Goal: Transaction & Acquisition: Purchase product/service

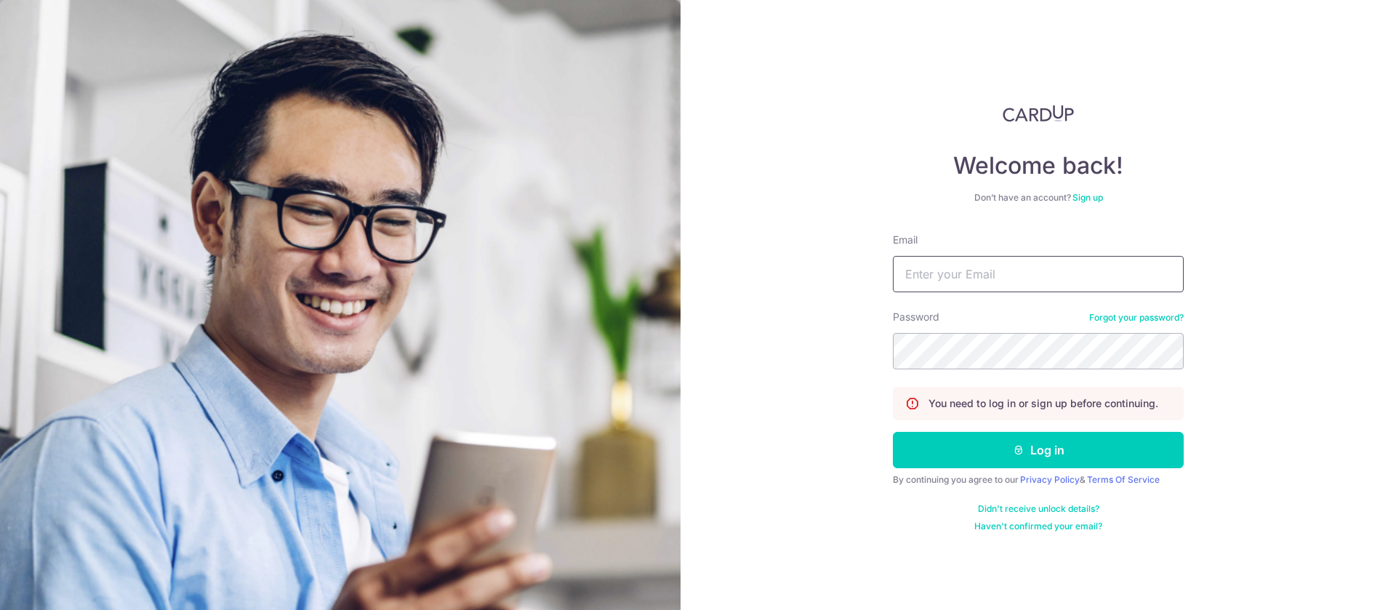
click at [961, 274] on input "Email" at bounding box center [1038, 274] width 291 height 36
type input "kmjenny@simplyconnect.com.sg"
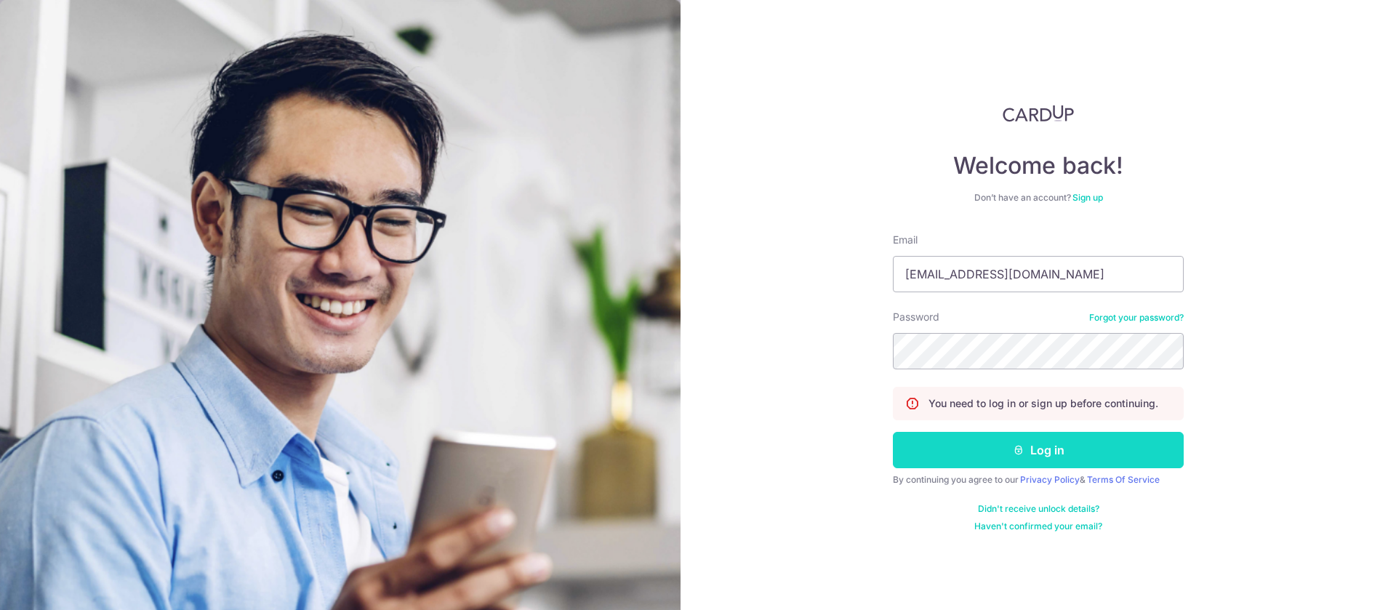
click at [1056, 452] on button "Log in" at bounding box center [1038, 450] width 291 height 36
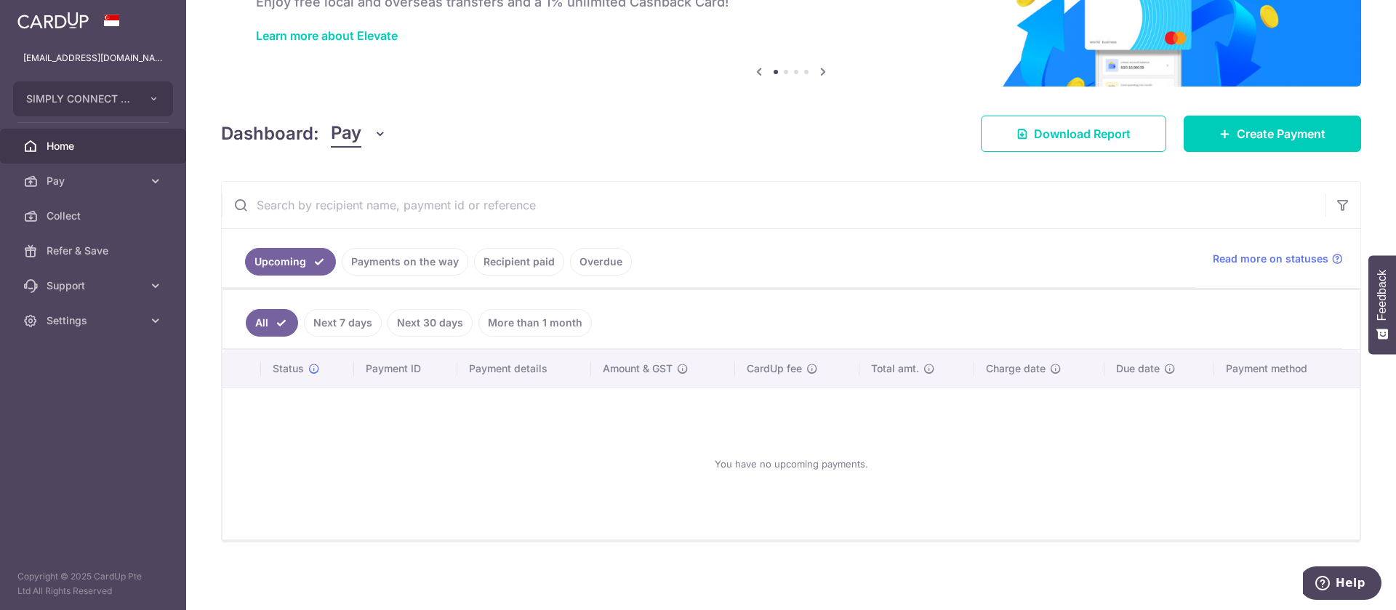
scroll to position [100, 0]
click at [1257, 131] on span "Create Payment" at bounding box center [1281, 132] width 89 height 17
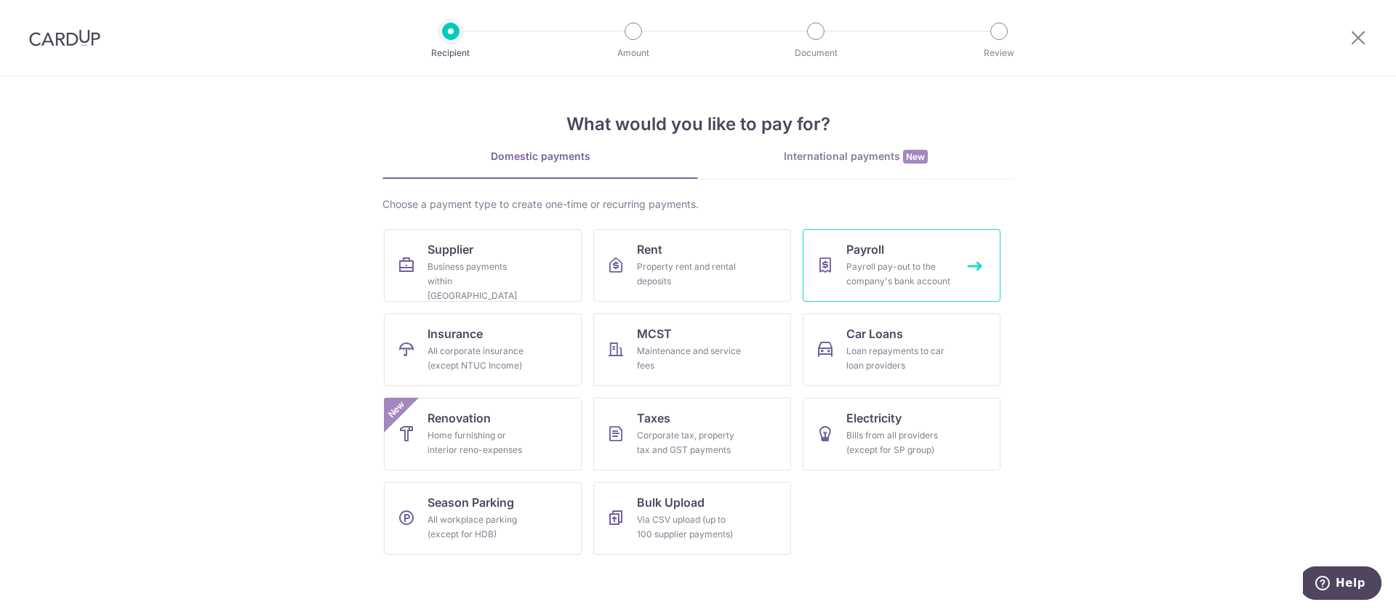
click at [902, 265] on div "Payroll pay-out to the company's bank account" at bounding box center [898, 274] width 105 height 29
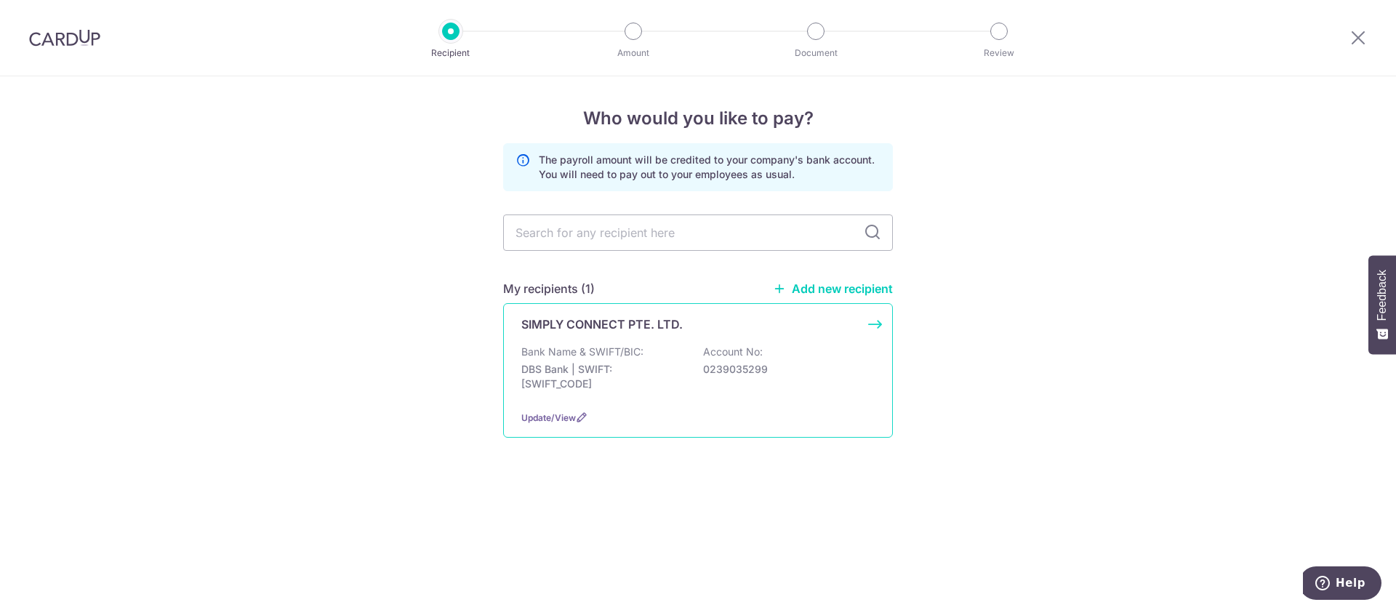
click at [610, 345] on p "Bank Name & SWIFT/BIC:" at bounding box center [582, 352] width 122 height 15
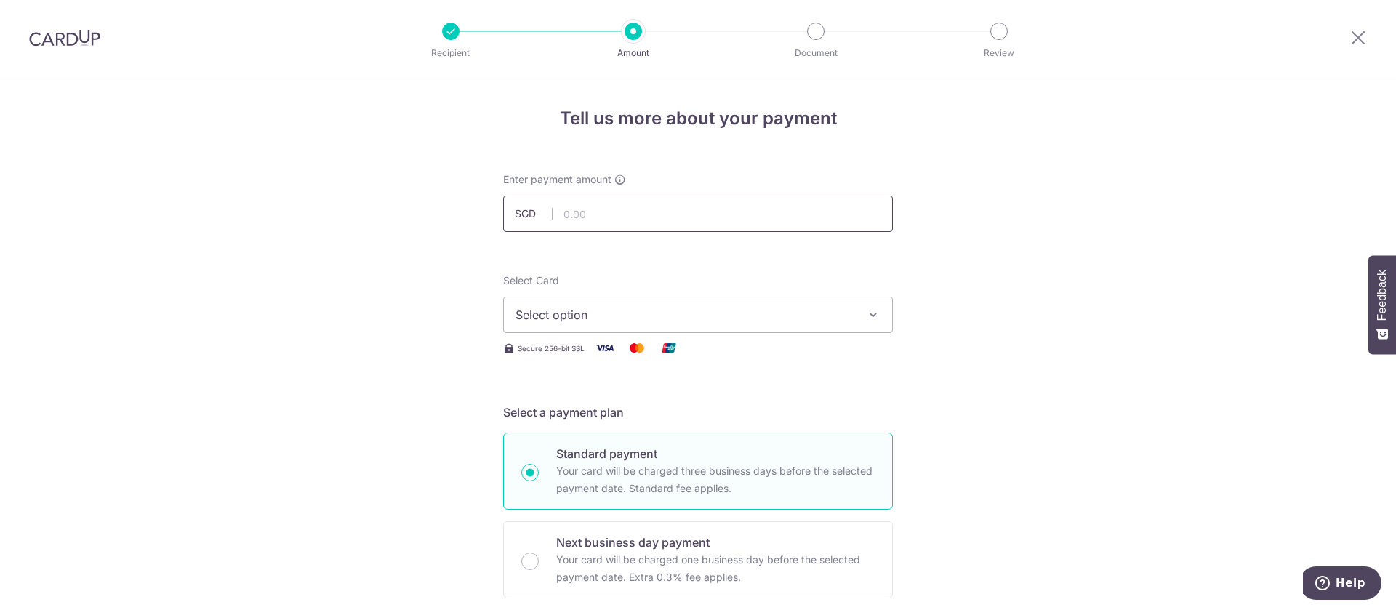
click at [622, 212] on input "text" at bounding box center [698, 214] width 390 height 36
type input "5"
type input "50,986.00"
click at [771, 319] on span "Select option" at bounding box center [685, 314] width 339 height 17
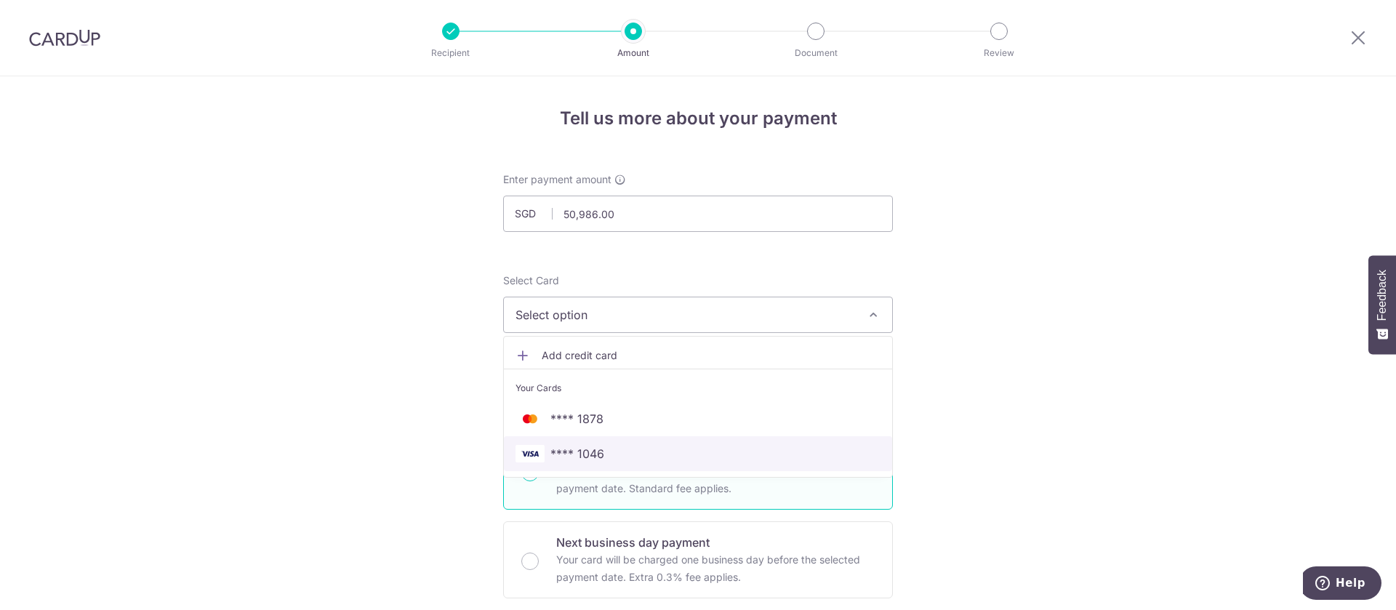
click at [614, 459] on span "**** 1046" at bounding box center [698, 453] width 365 height 17
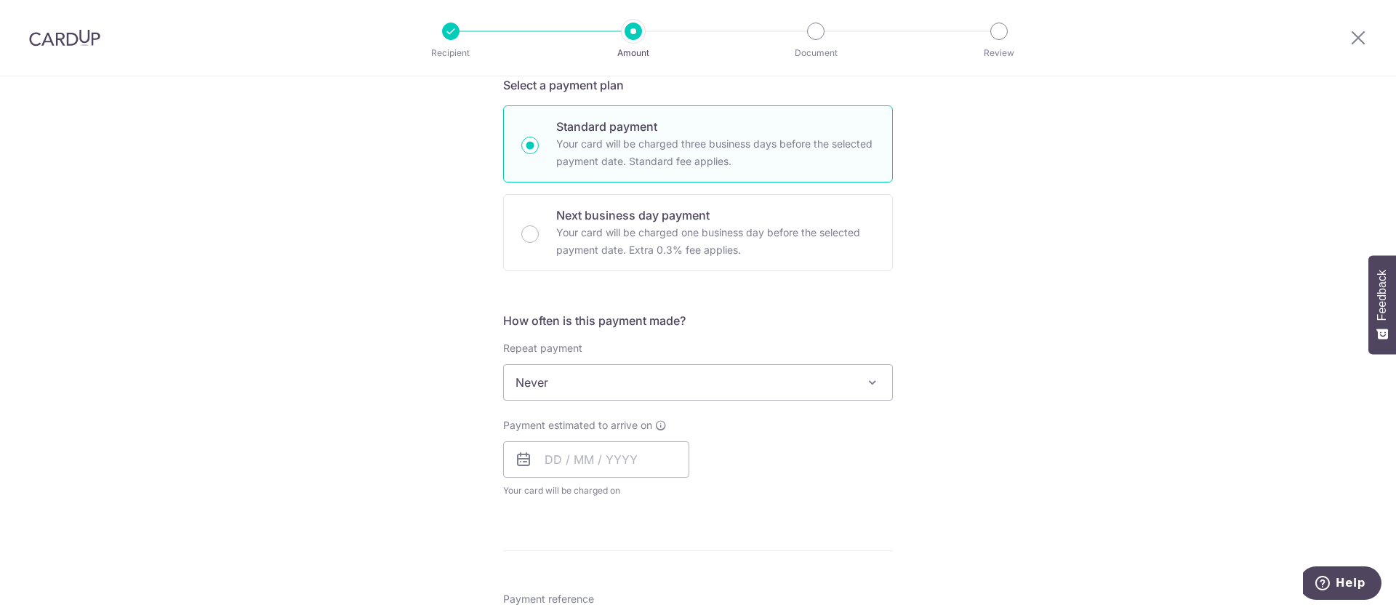
scroll to position [436, 0]
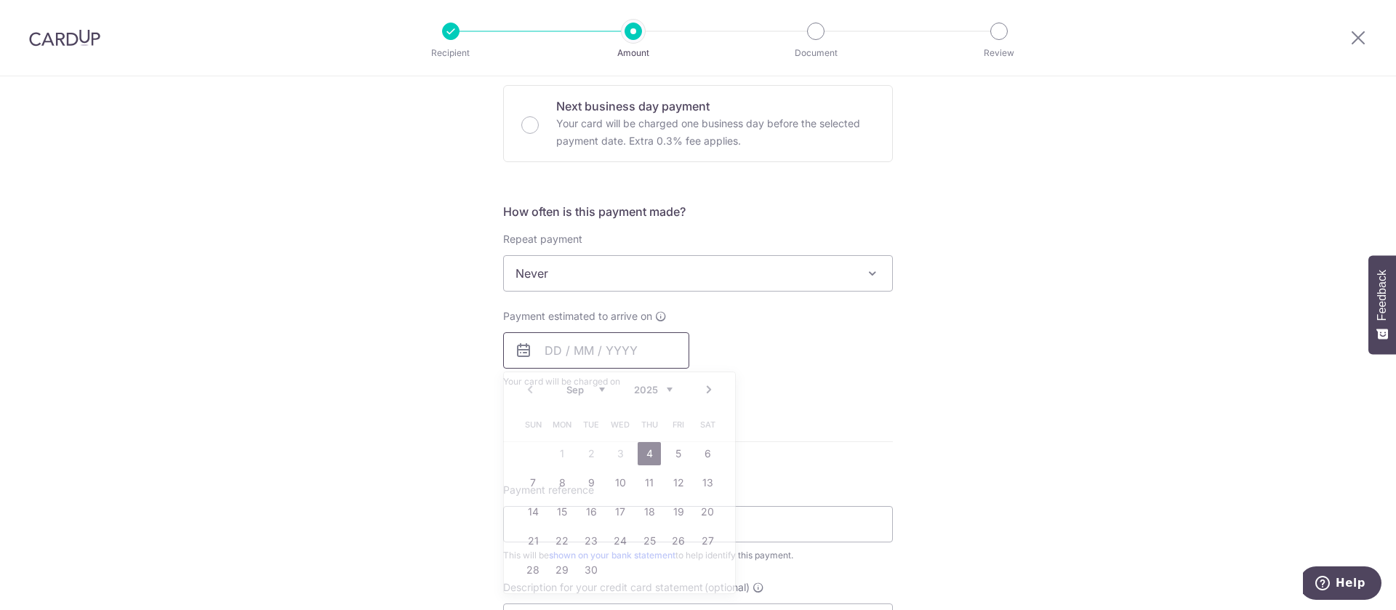
click at [604, 345] on input "text" at bounding box center [596, 350] width 186 height 36
click at [647, 455] on link "4" at bounding box center [649, 453] width 23 height 23
type input "04/09/2025"
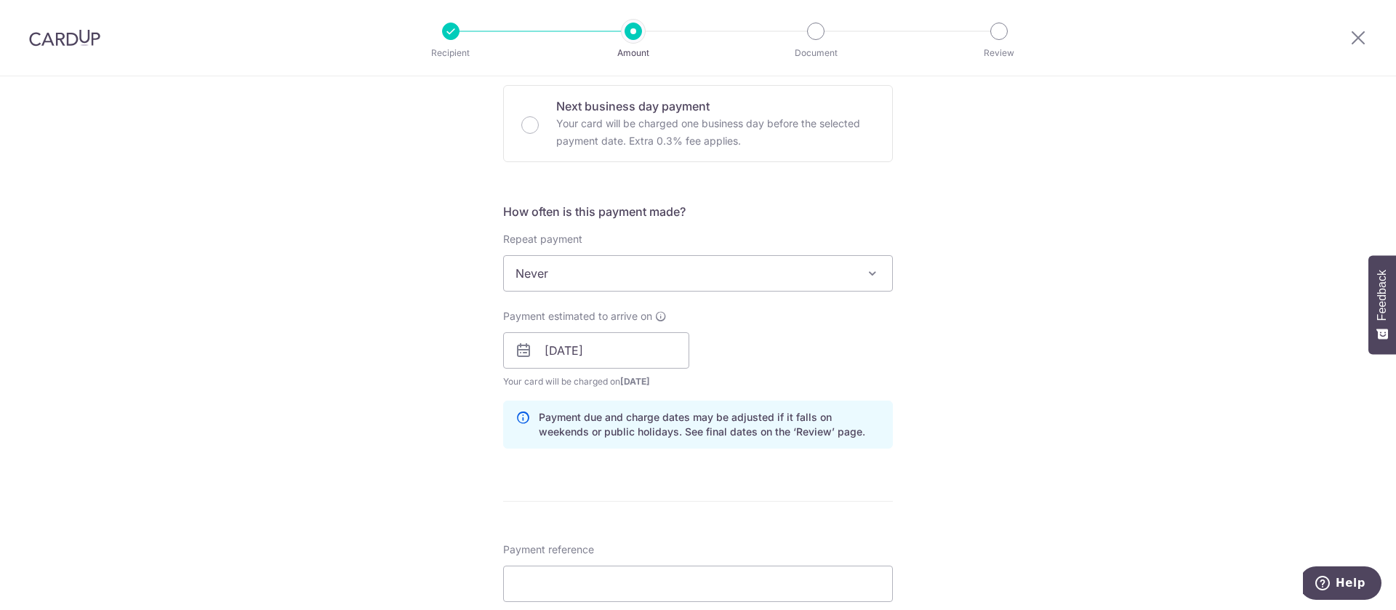
click at [815, 350] on div "Payment estimated to arrive on 04/09/2025 Prev Next Sep Oct Nov Dec 2025 2026 2…" at bounding box center [697, 349] width 407 height 80
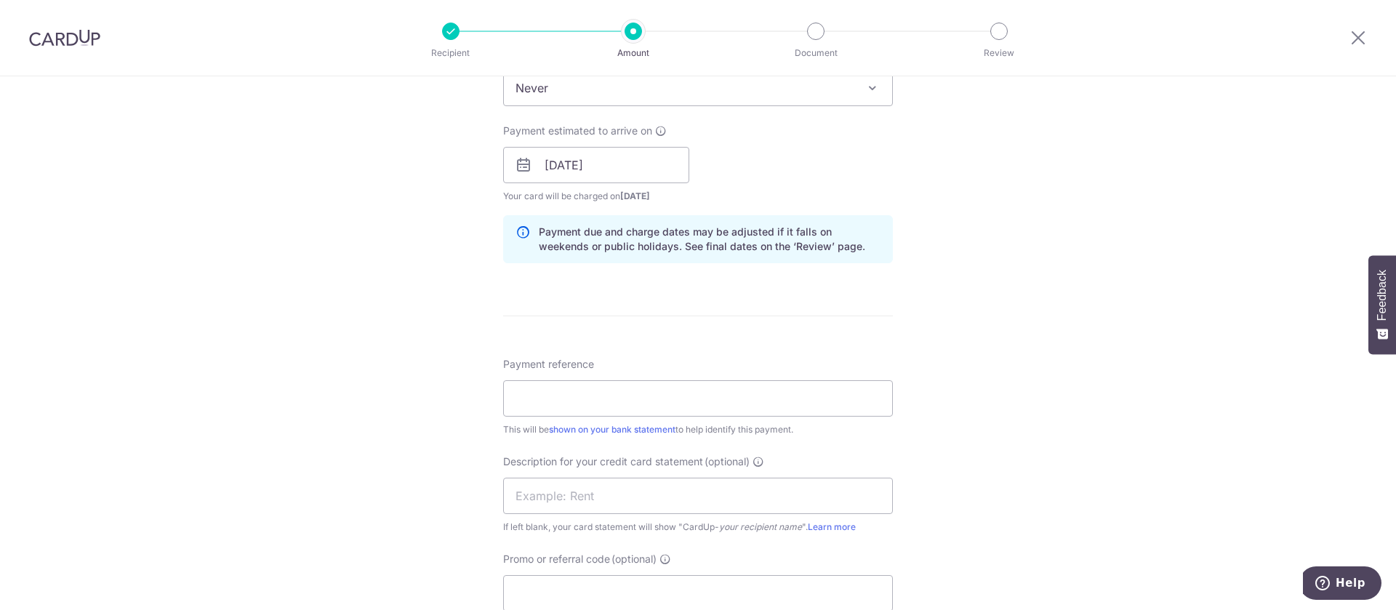
scroll to position [654, 0]
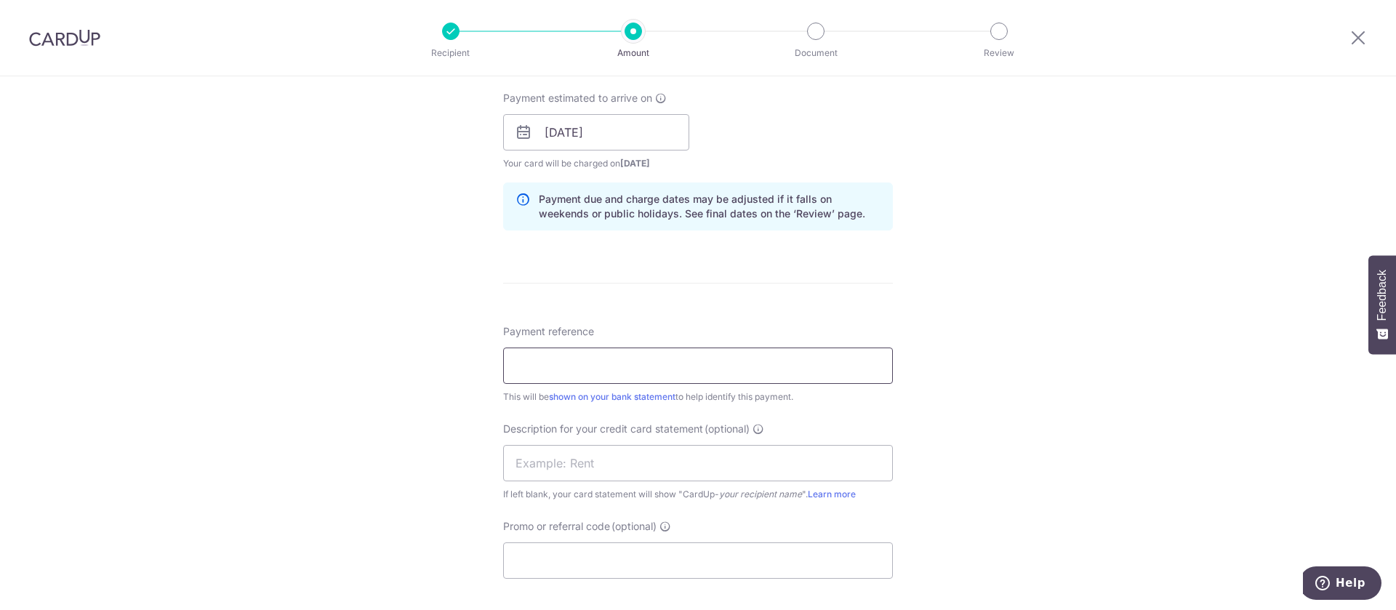
click at [675, 364] on input "Payment reference" at bounding box center [698, 366] width 390 height 36
type input "August Payroll"
click at [1252, 263] on div "Tell us more about your payment Enter payment amount SGD 50,986.00 50986.00 Sel…" at bounding box center [698, 151] width 1396 height 1458
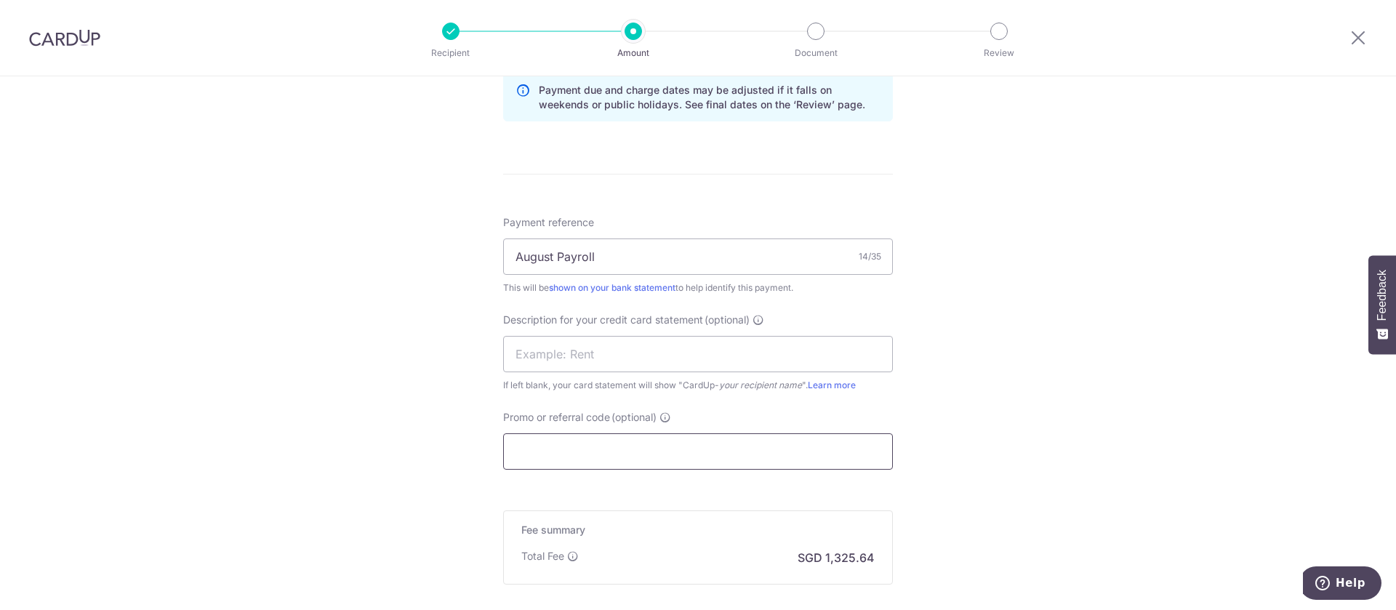
click at [604, 449] on input "Promo or referral code (optional)" at bounding box center [698, 451] width 390 height 36
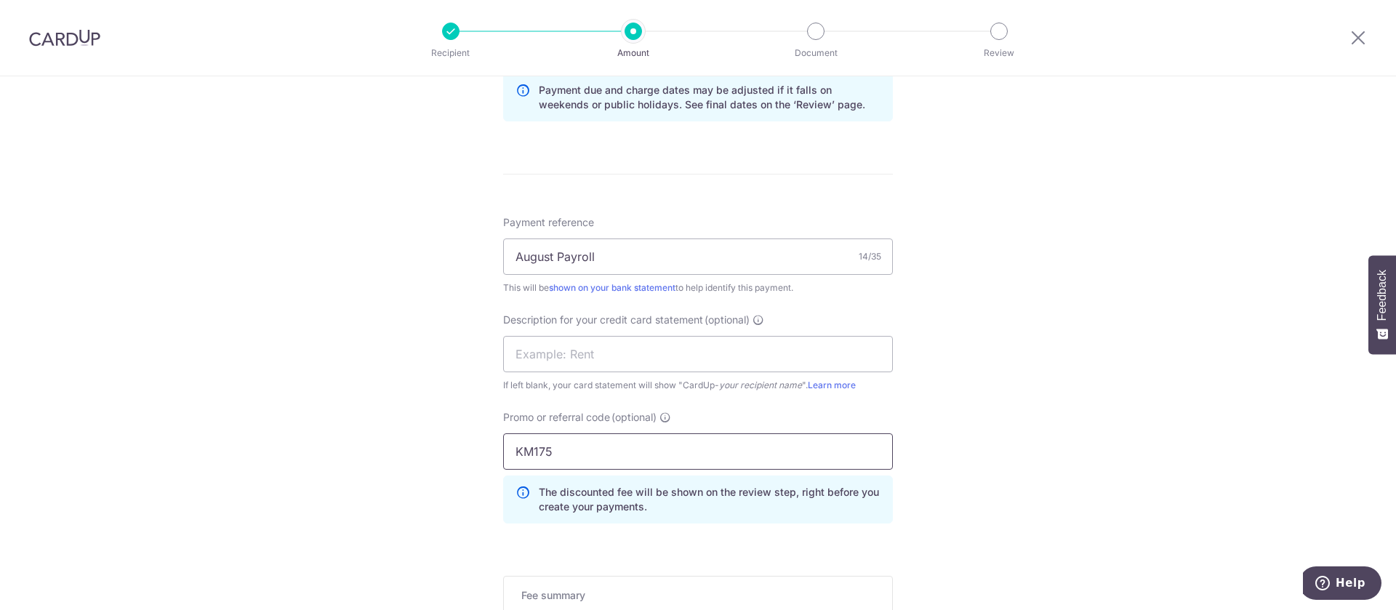
type input "KM175"
click at [1065, 292] on div "Tell us more about your payment Enter payment amount SGD 50,986.00 50986.00 Sel…" at bounding box center [698, 74] width 1396 height 1523
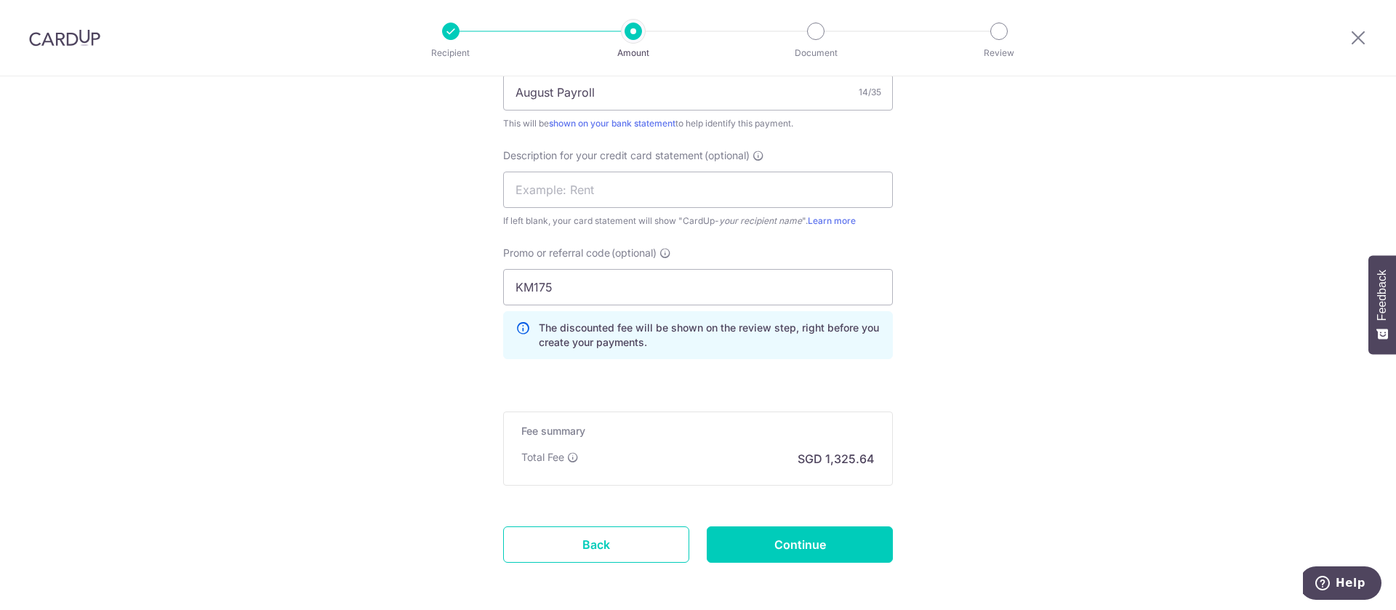
scroll to position [982, 0]
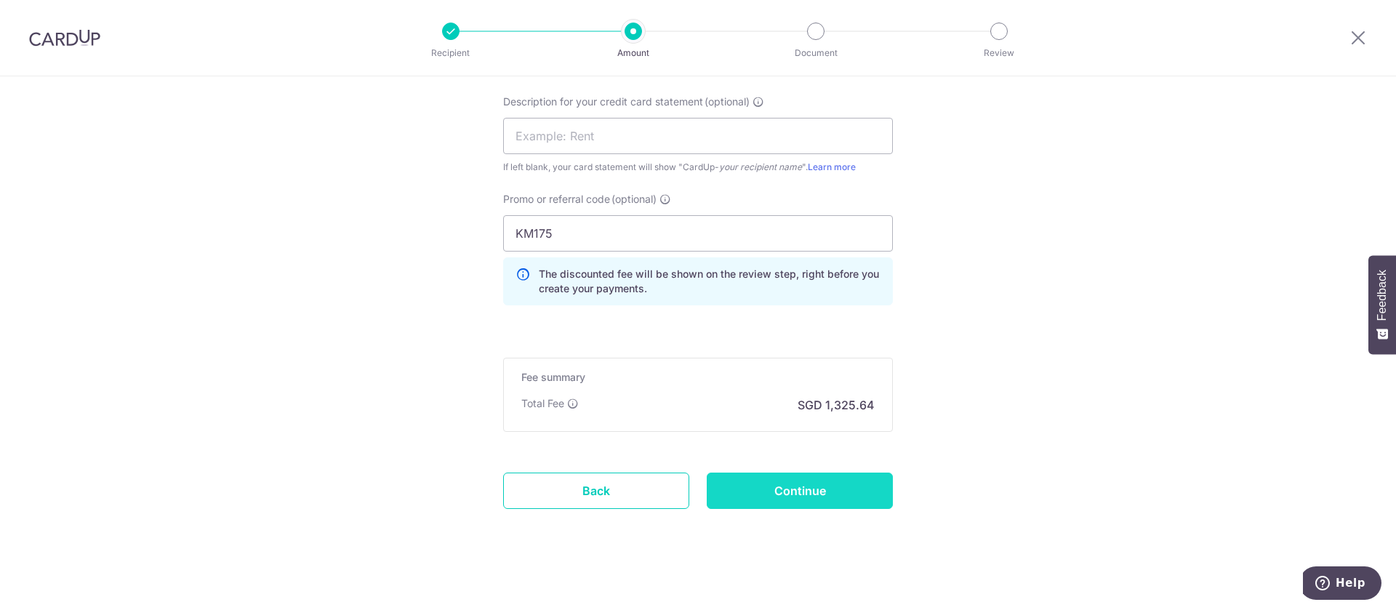
click at [788, 491] on input "Continue" at bounding box center [800, 491] width 186 height 36
type input "Create Schedule"
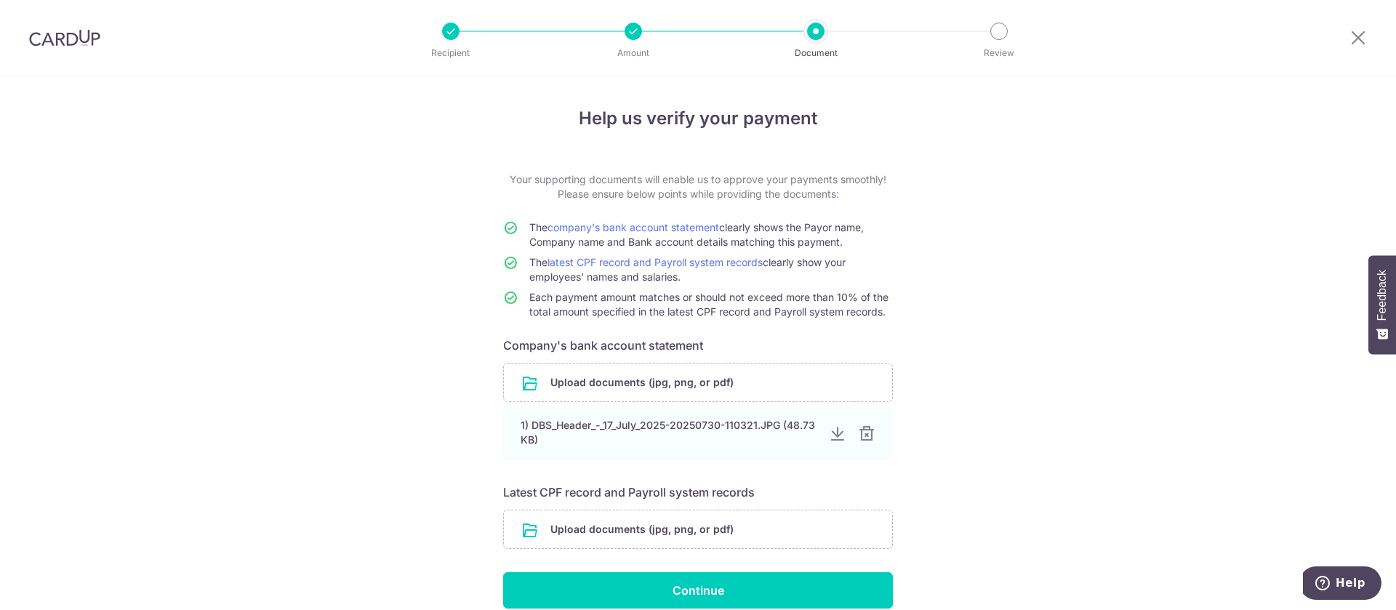
scroll to position [67, 0]
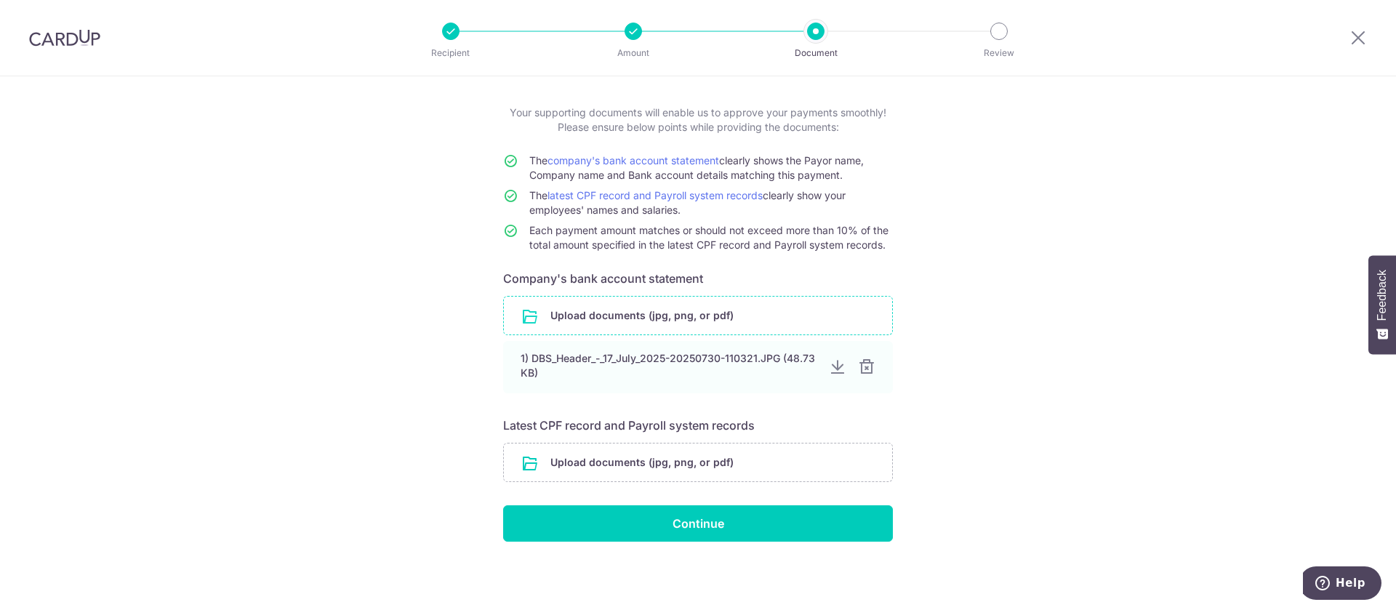
click at [600, 316] on input "file" at bounding box center [698, 316] width 388 height 38
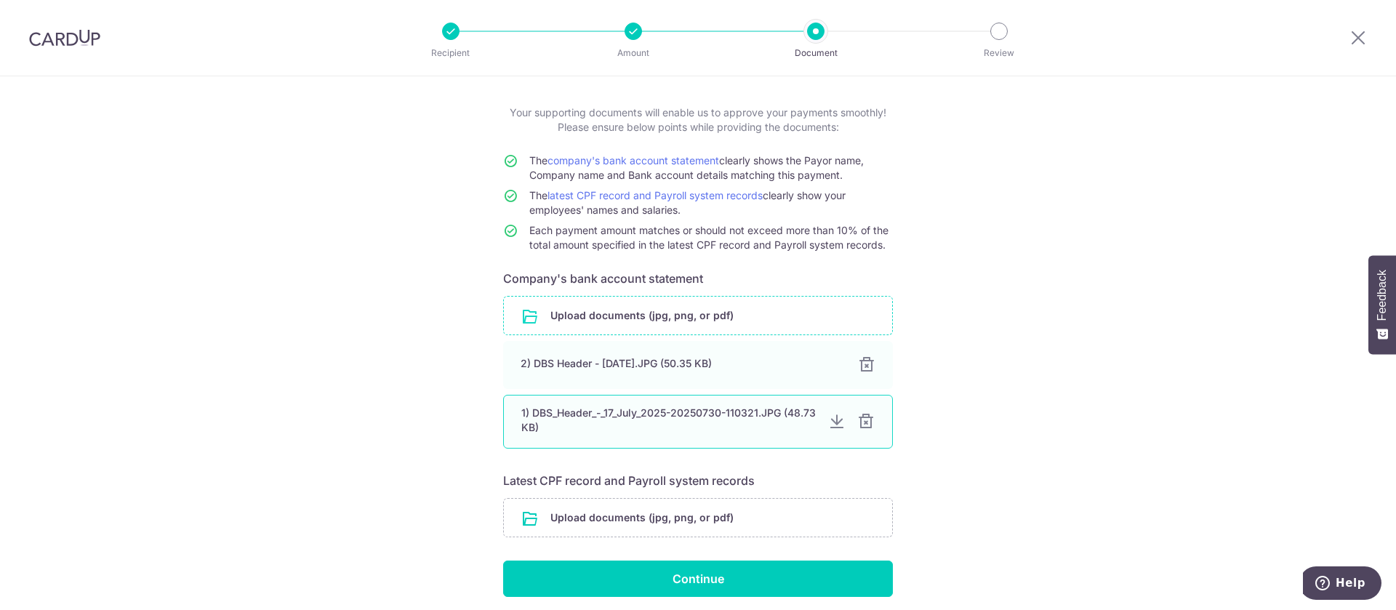
click at [860, 423] on div at bounding box center [865, 421] width 17 height 17
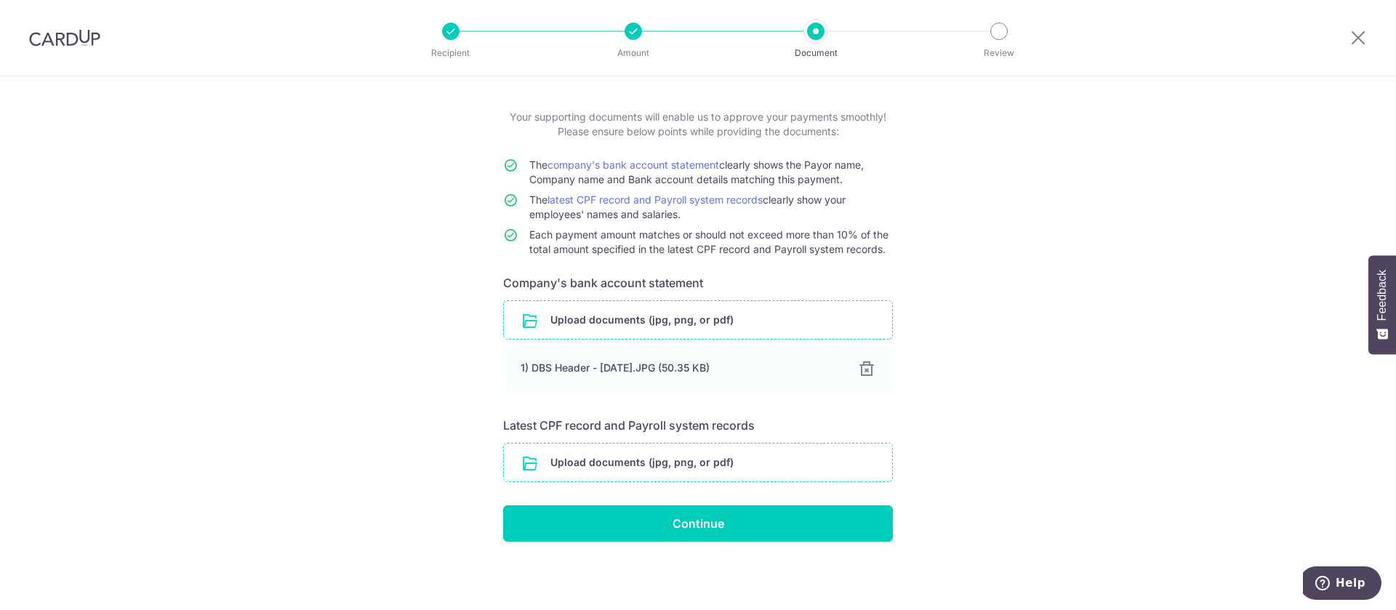
click at [637, 465] on input "file" at bounding box center [698, 463] width 388 height 38
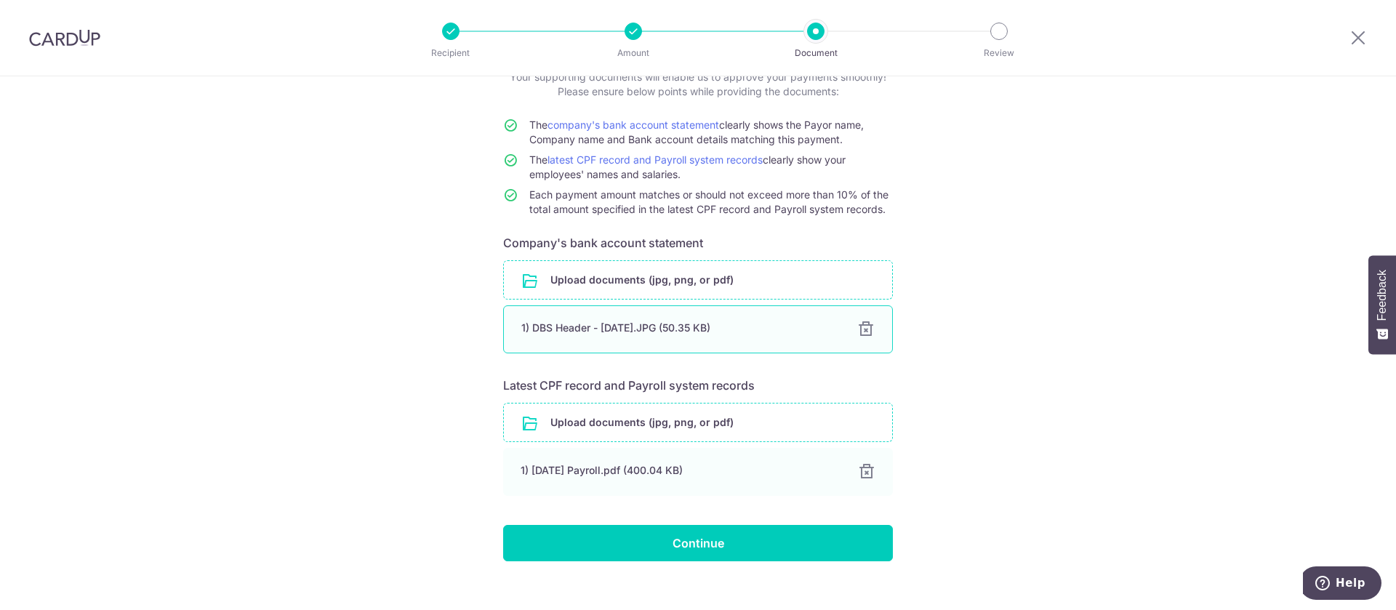
scroll to position [122, 0]
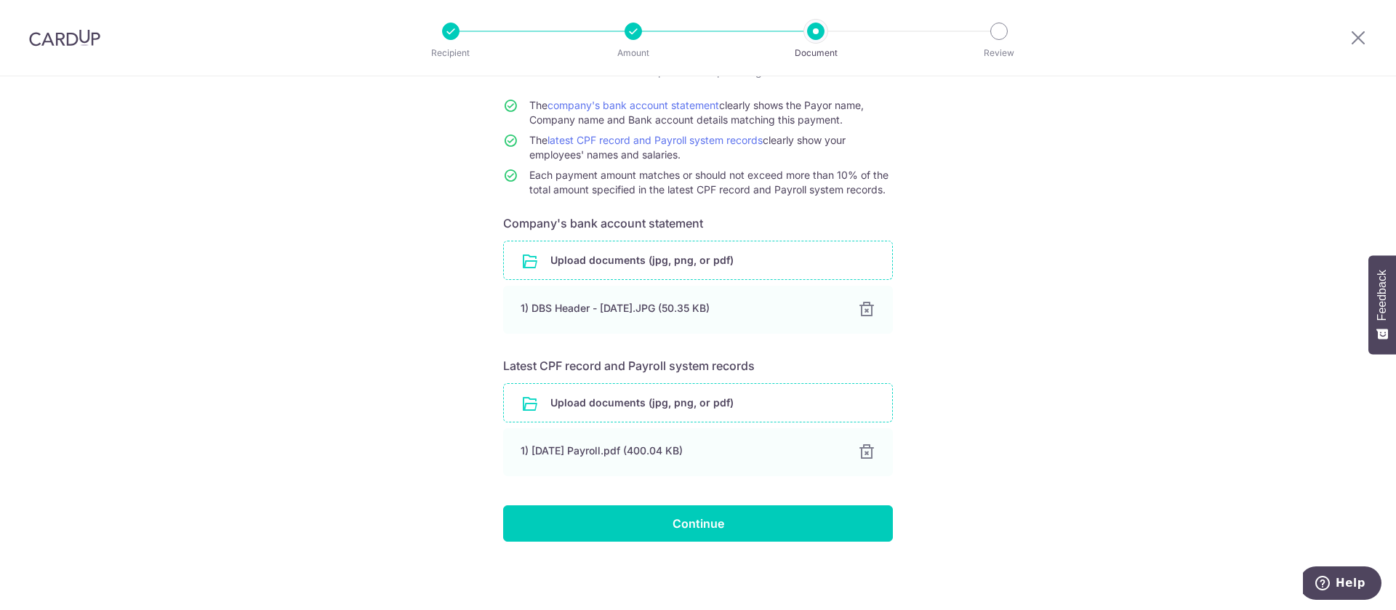
click at [676, 400] on input "file" at bounding box center [698, 403] width 388 height 38
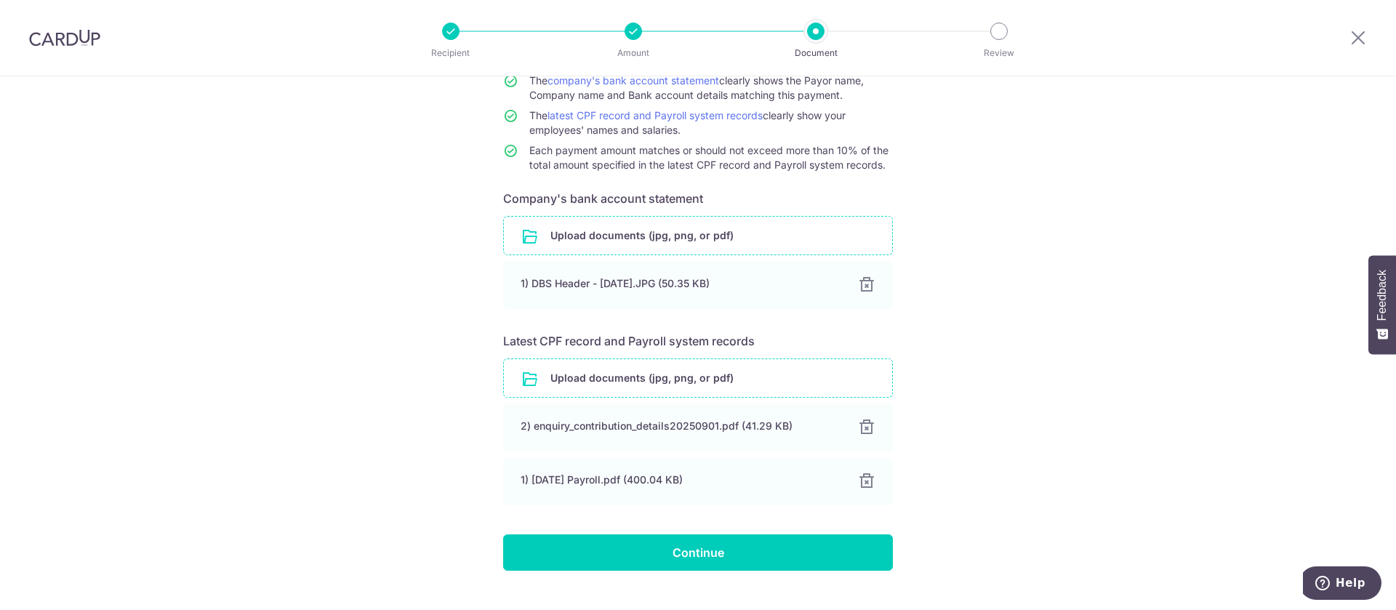
scroll to position [176, 0]
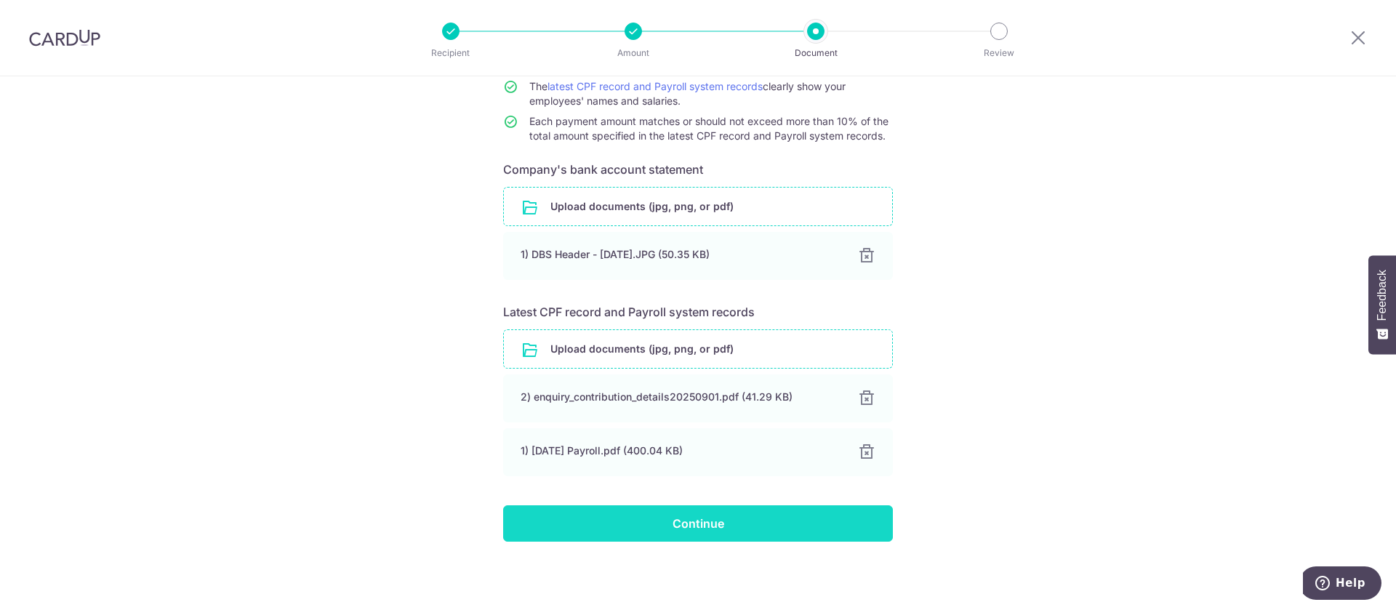
click at [701, 531] on input "Continue" at bounding box center [698, 523] width 390 height 36
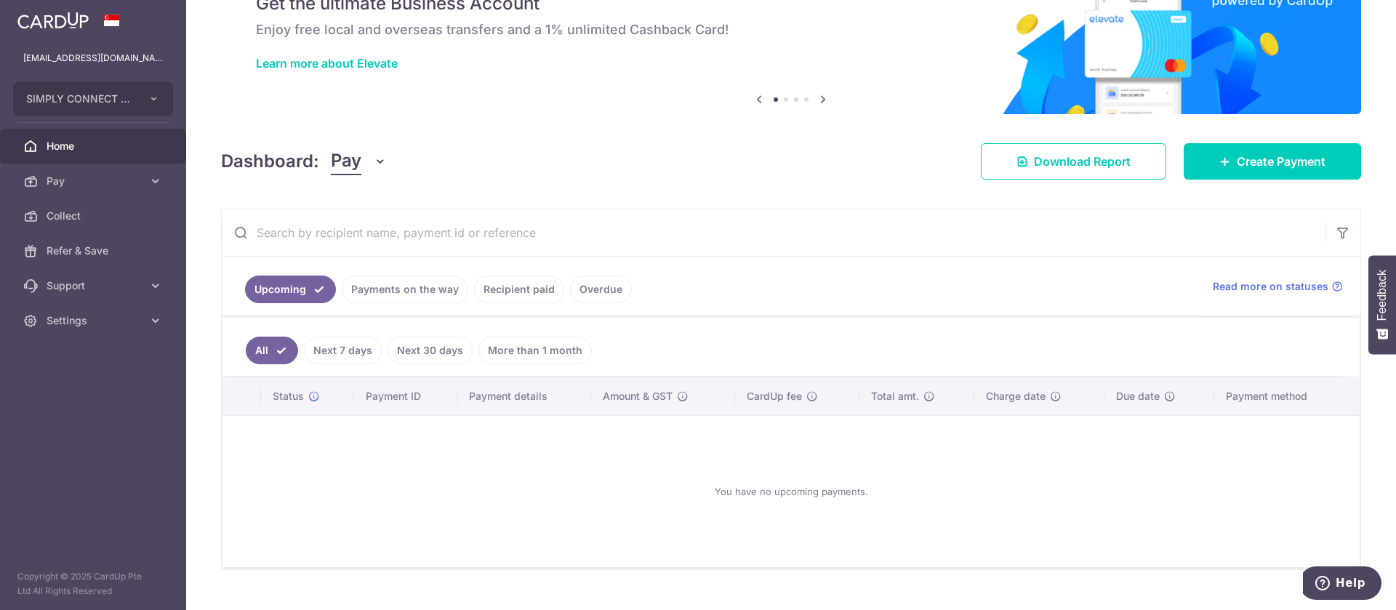
scroll to position [100, 0]
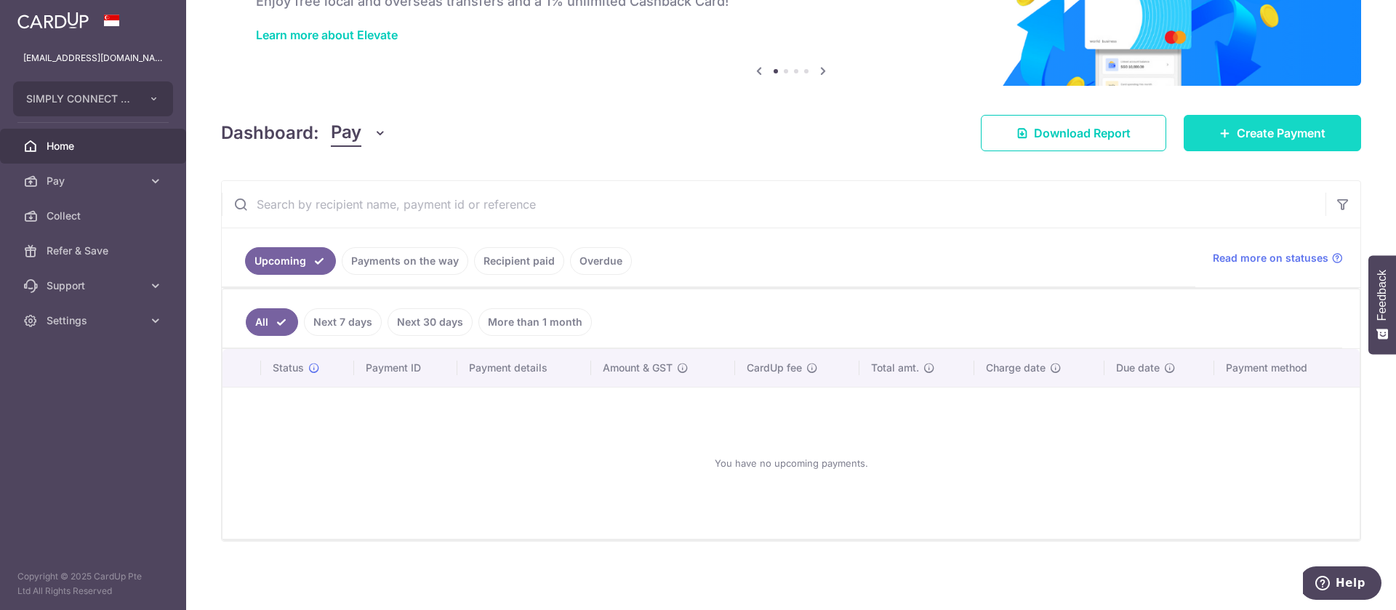
click at [1249, 138] on span "Create Payment" at bounding box center [1281, 132] width 89 height 17
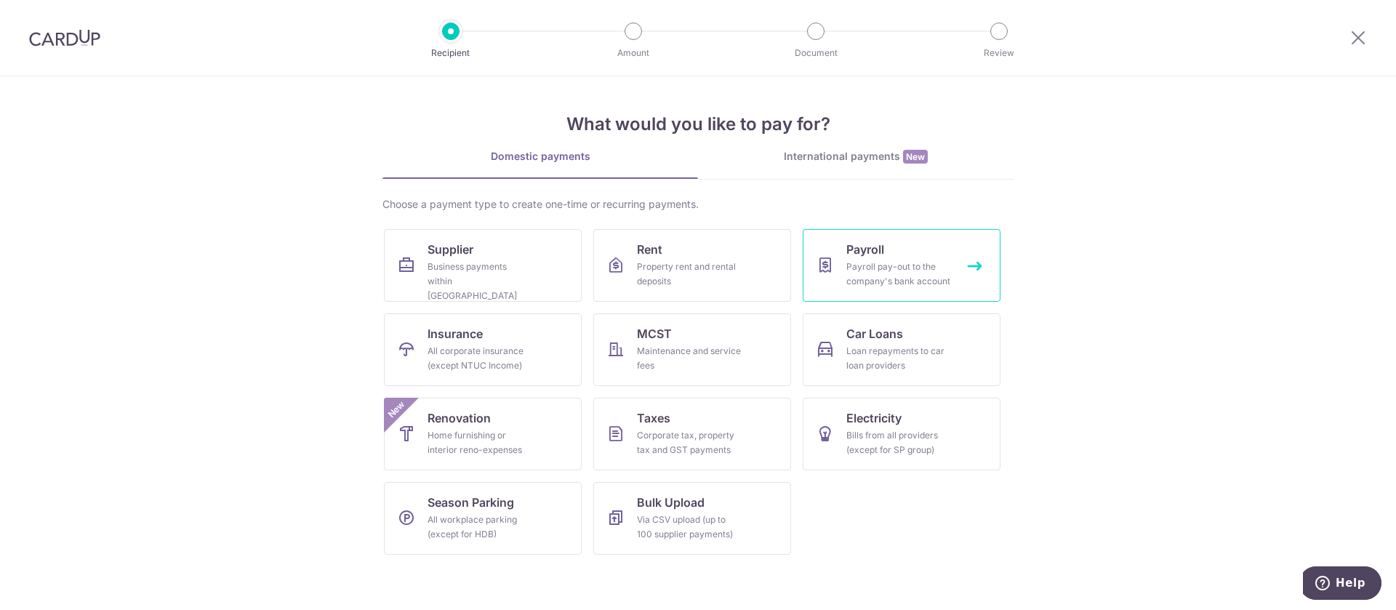
click at [892, 276] on div "Payroll pay-out to the company's bank account" at bounding box center [898, 274] width 105 height 29
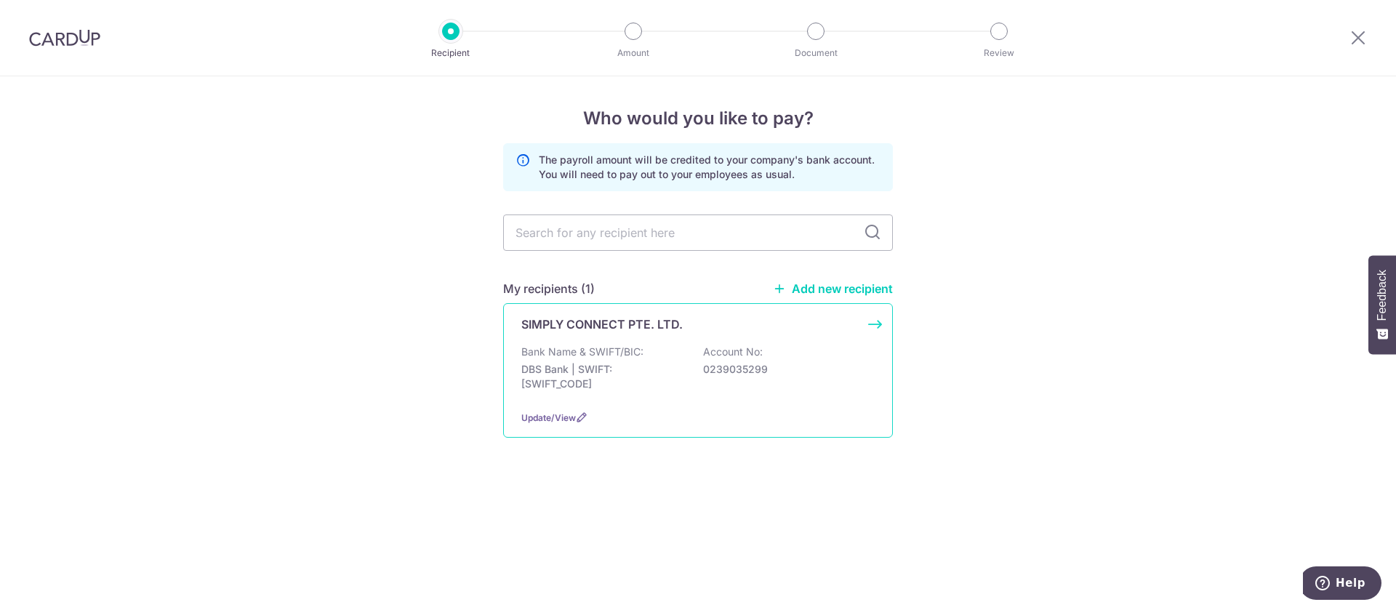
click at [622, 349] on p "Bank Name & SWIFT/BIC:" at bounding box center [582, 352] width 122 height 15
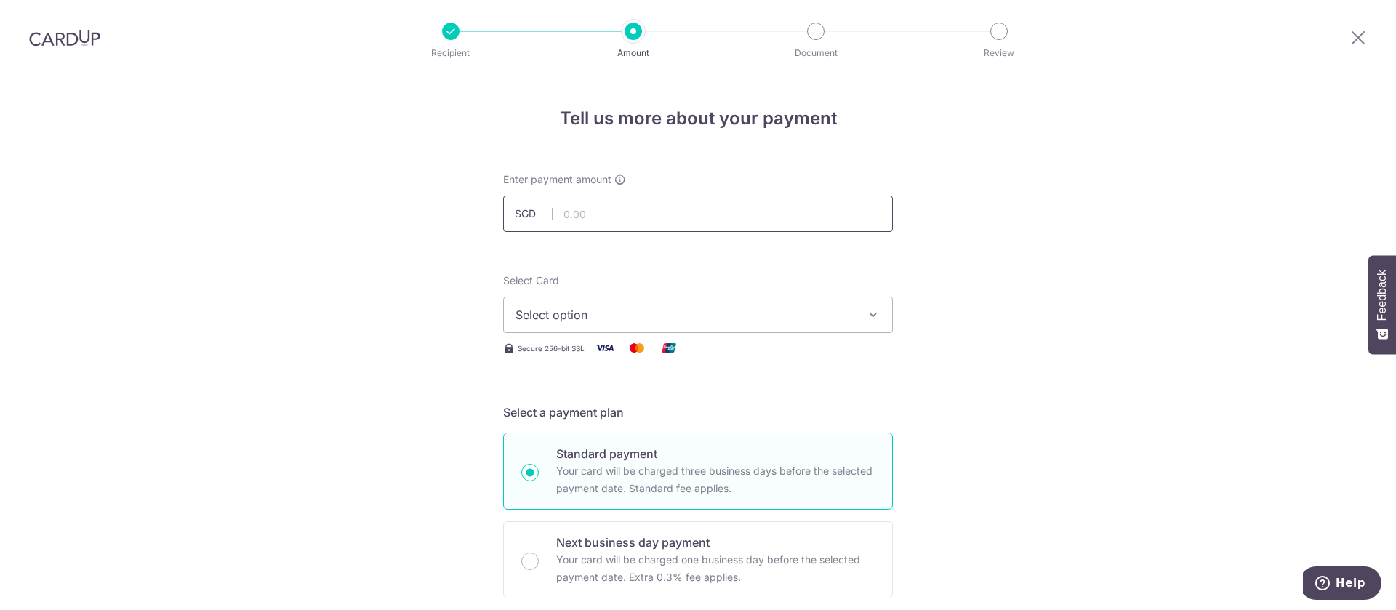
click at [588, 207] on input "text" at bounding box center [698, 214] width 390 height 36
type input "50,986.00"
click at [612, 308] on span "Select option" at bounding box center [685, 314] width 339 height 17
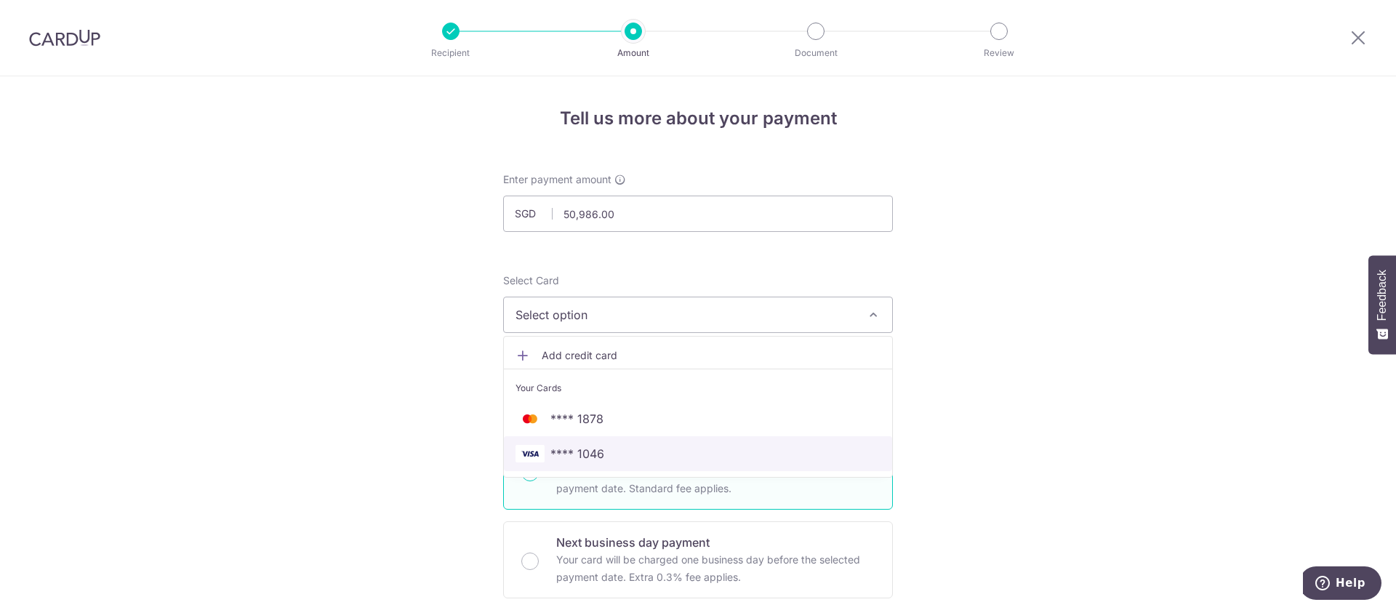
click at [596, 450] on span "**** 1046" at bounding box center [577, 453] width 54 height 17
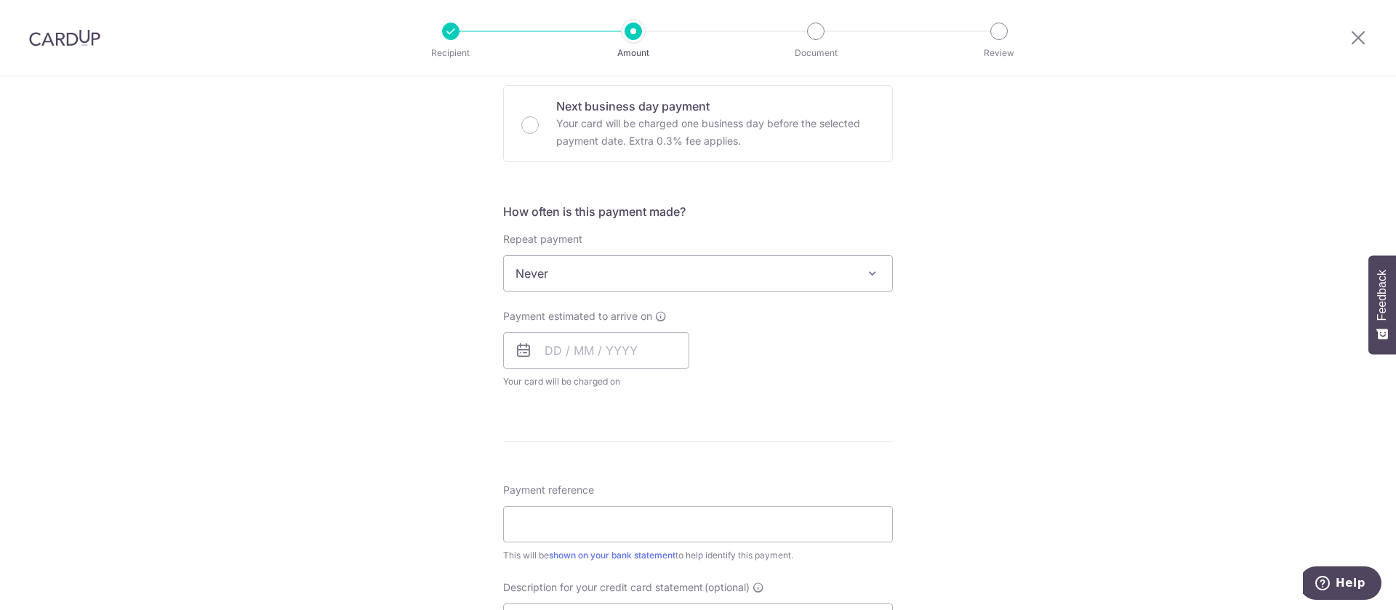
scroll to position [545, 0]
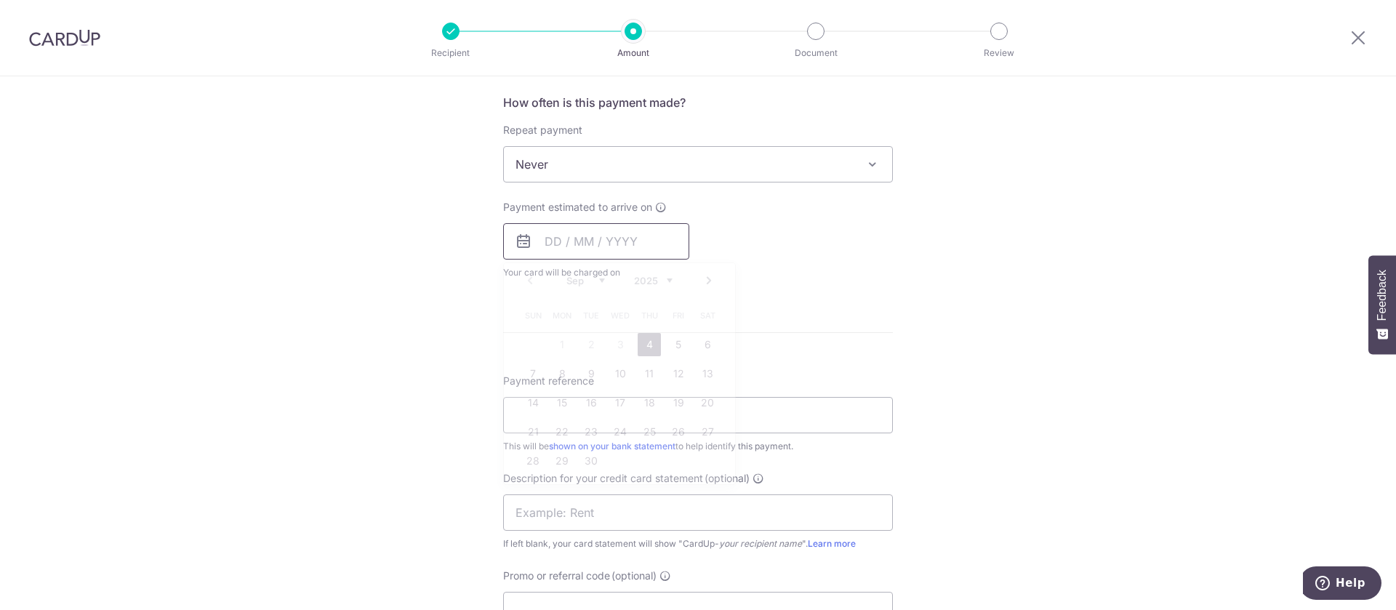
click at [588, 233] on input "text" at bounding box center [596, 241] width 186 height 36
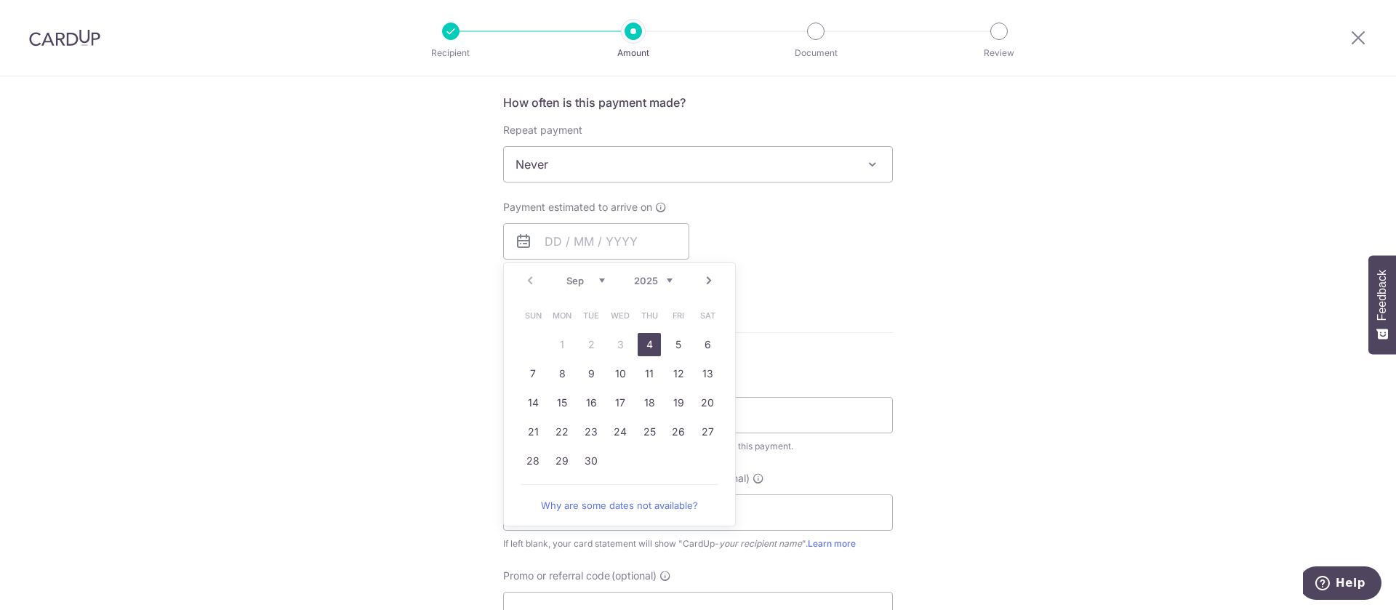
click at [638, 340] on link "4" at bounding box center [649, 344] width 23 height 23
type input "[DATE]"
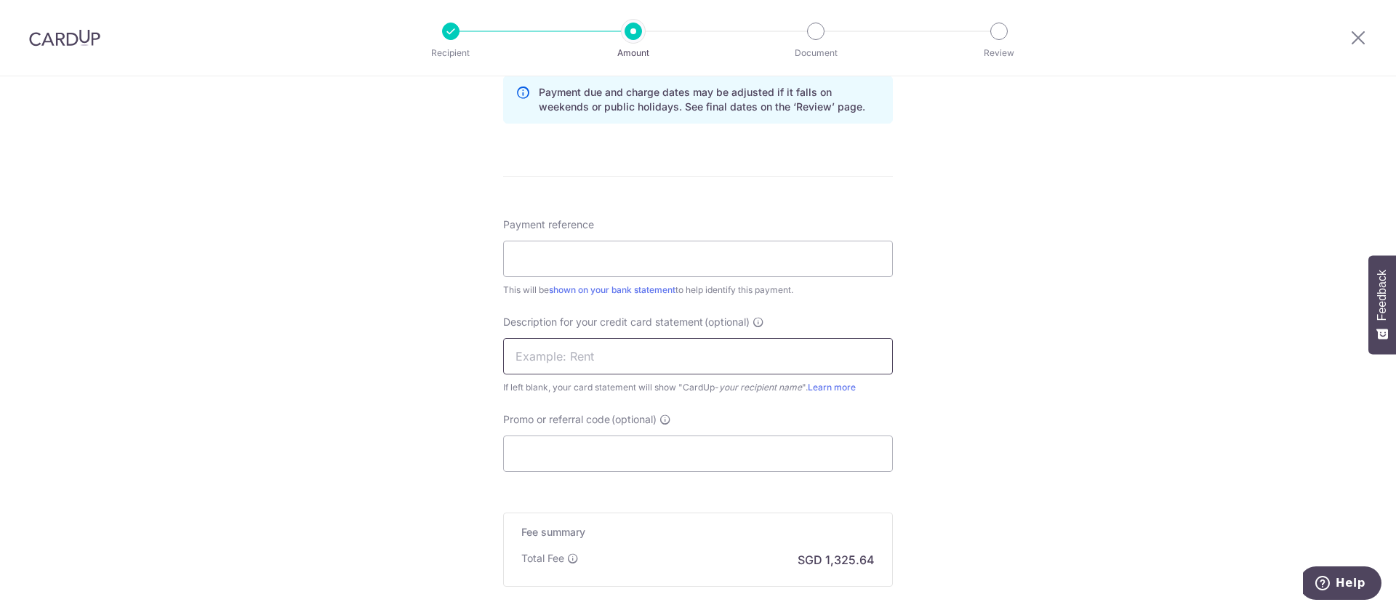
scroll to position [764, 0]
click at [599, 260] on input "Payment reference" at bounding box center [698, 257] width 390 height 36
click at [551, 257] on input "August Payroll" at bounding box center [698, 257] width 390 height 36
type input "[DATE] Payroll"
click at [973, 273] on div "Tell us more about your payment Enter payment amount SGD 50,986.00 50986.00 Sel…" at bounding box center [698, 42] width 1396 height 1458
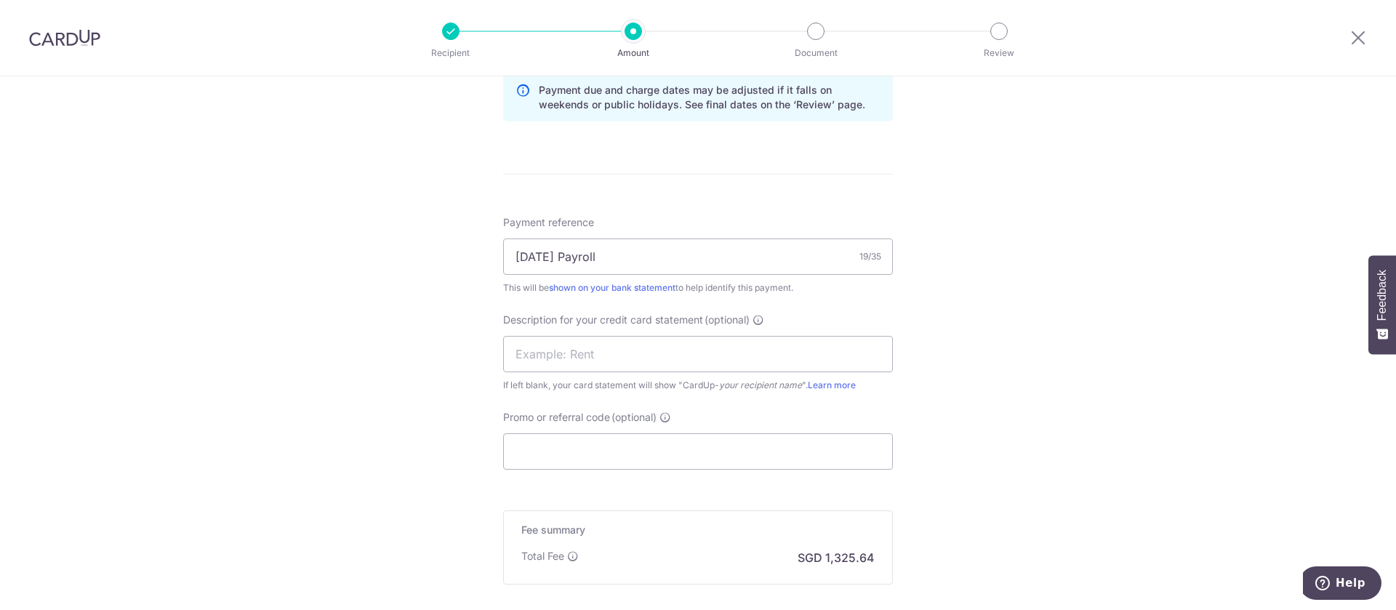
scroll to position [873, 0]
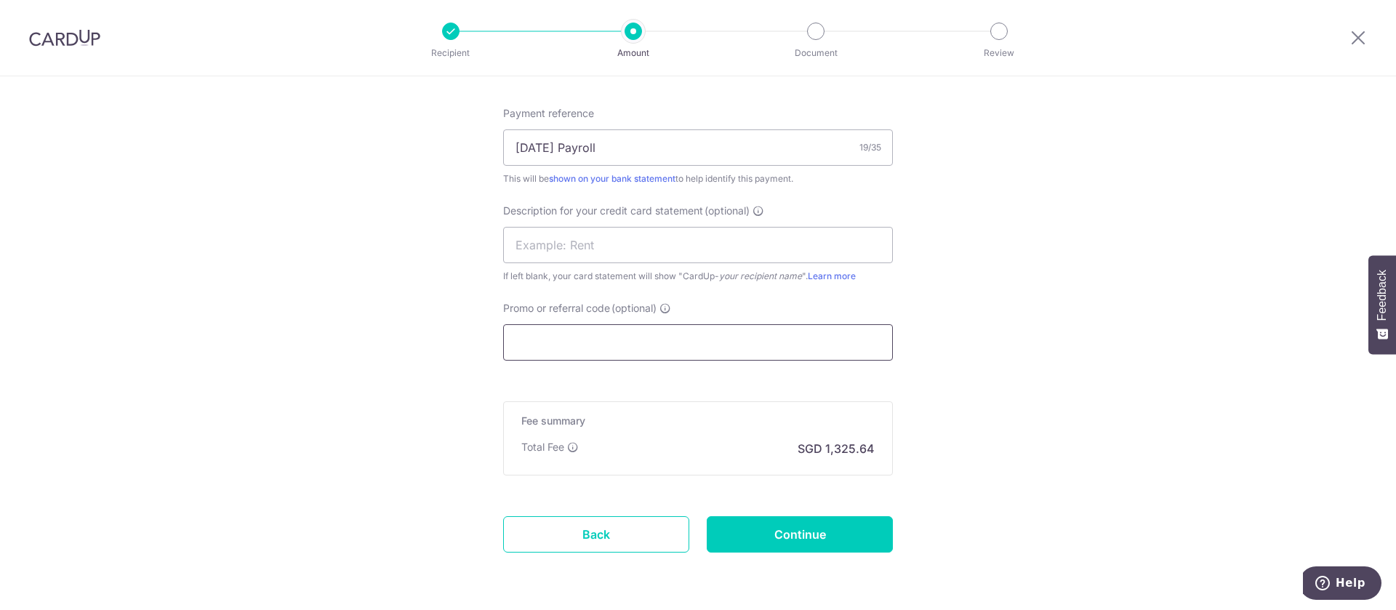
click at [802, 343] on input "Promo or referral code (optional)" at bounding box center [698, 342] width 390 height 36
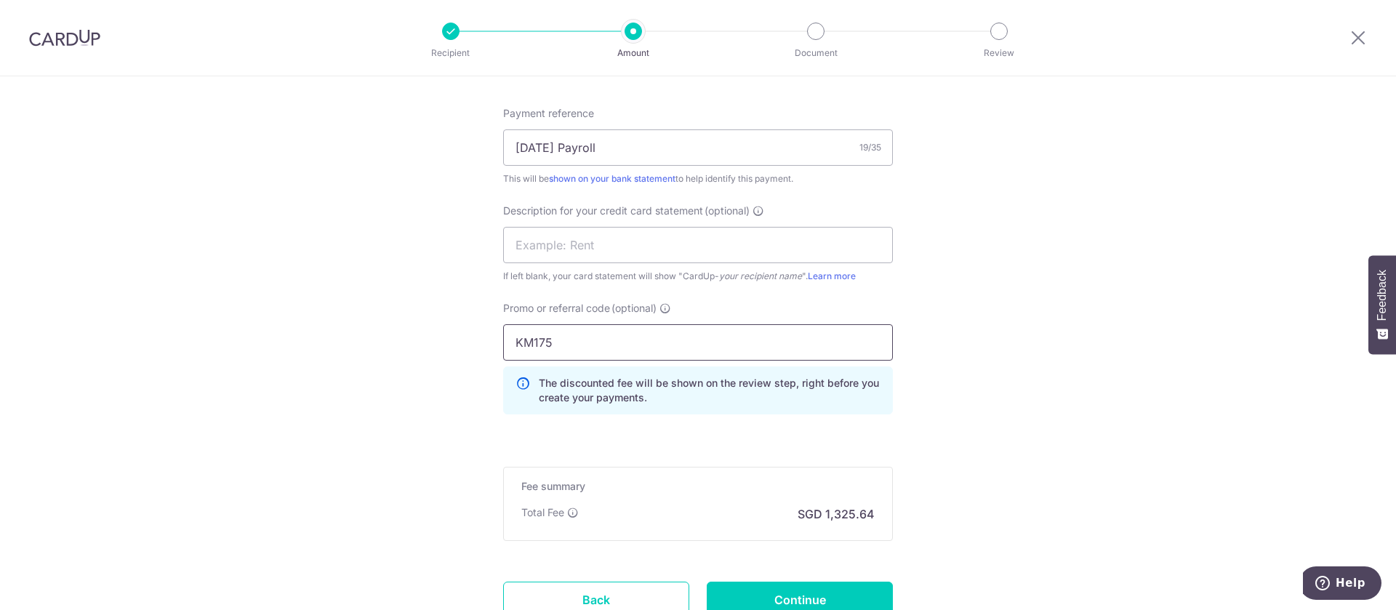
type input "KM175"
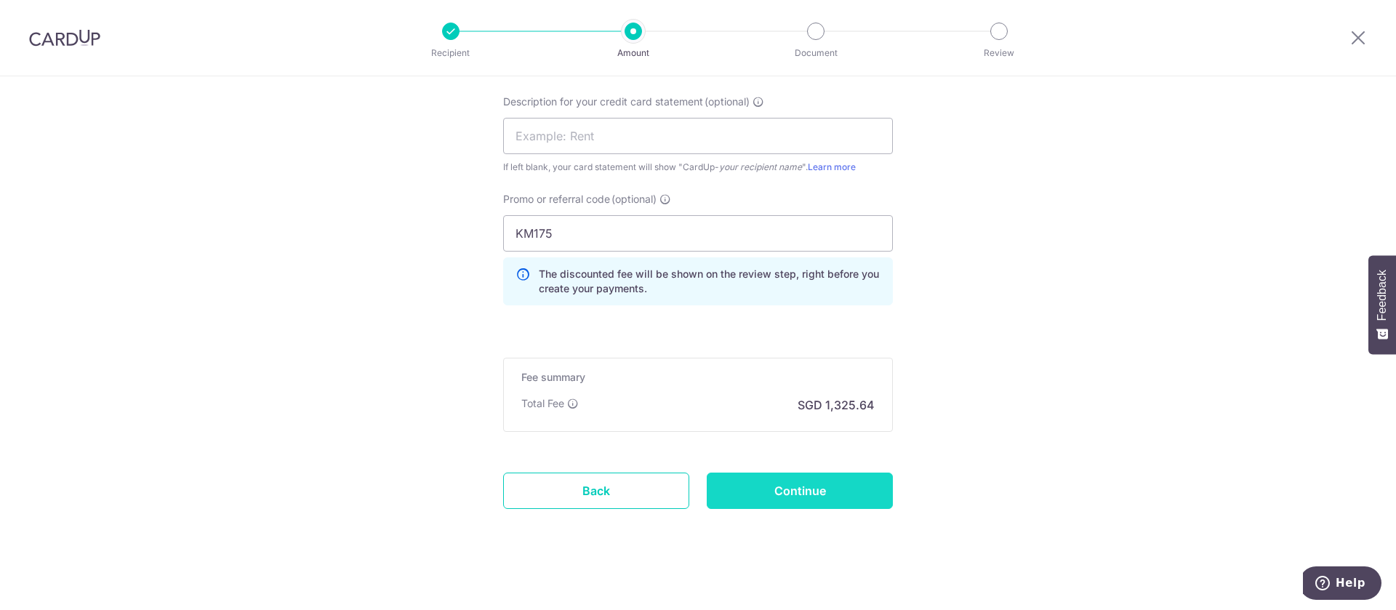
click at [806, 489] on input "Continue" at bounding box center [800, 491] width 186 height 36
type input "Create Schedule"
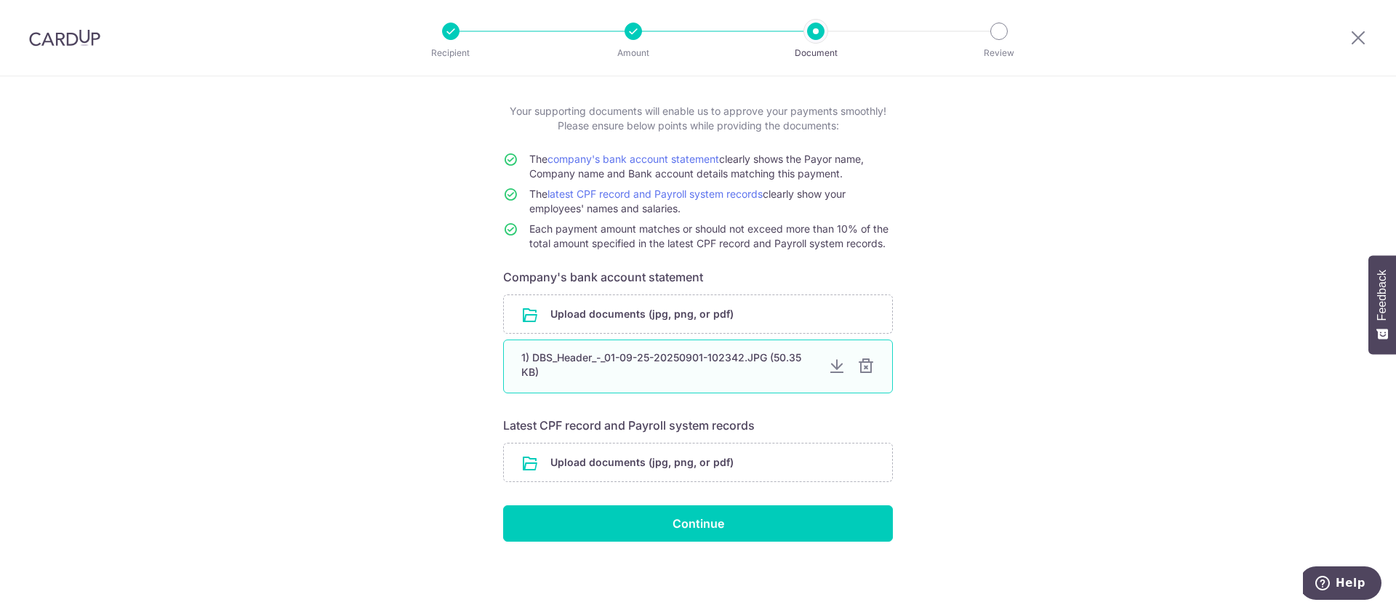
scroll to position [68, 0]
click at [861, 367] on div at bounding box center [865, 366] width 17 height 17
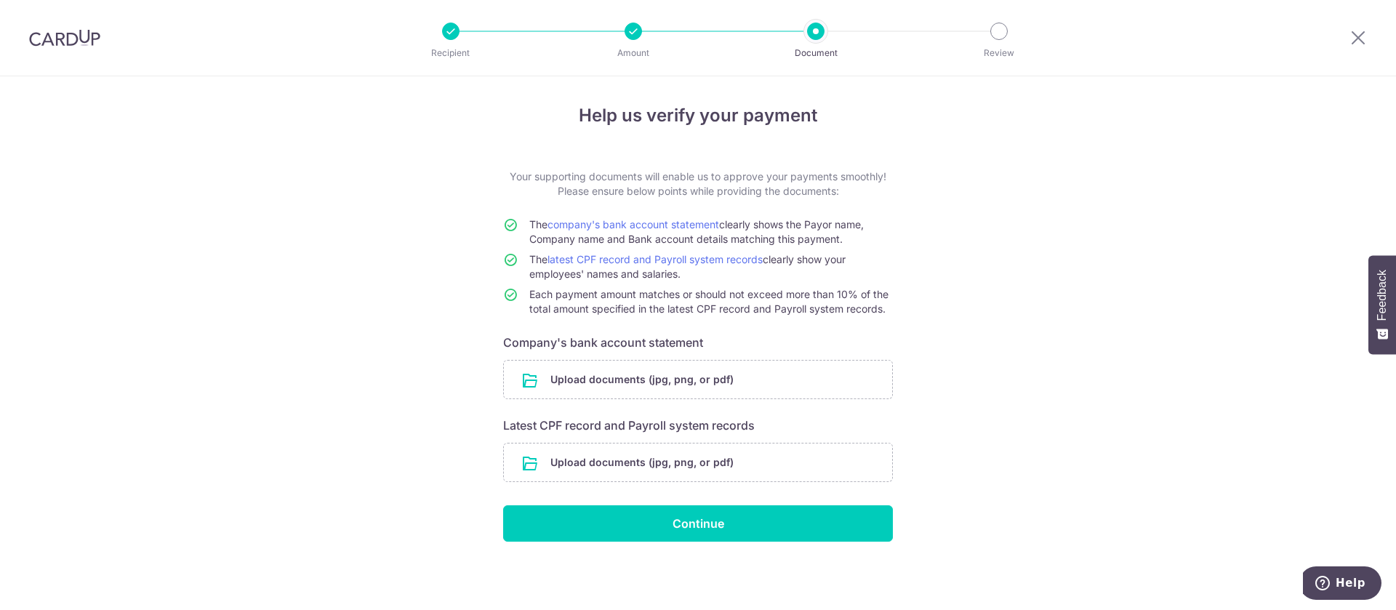
scroll to position [3, 0]
click at [660, 374] on input "file" at bounding box center [698, 380] width 388 height 38
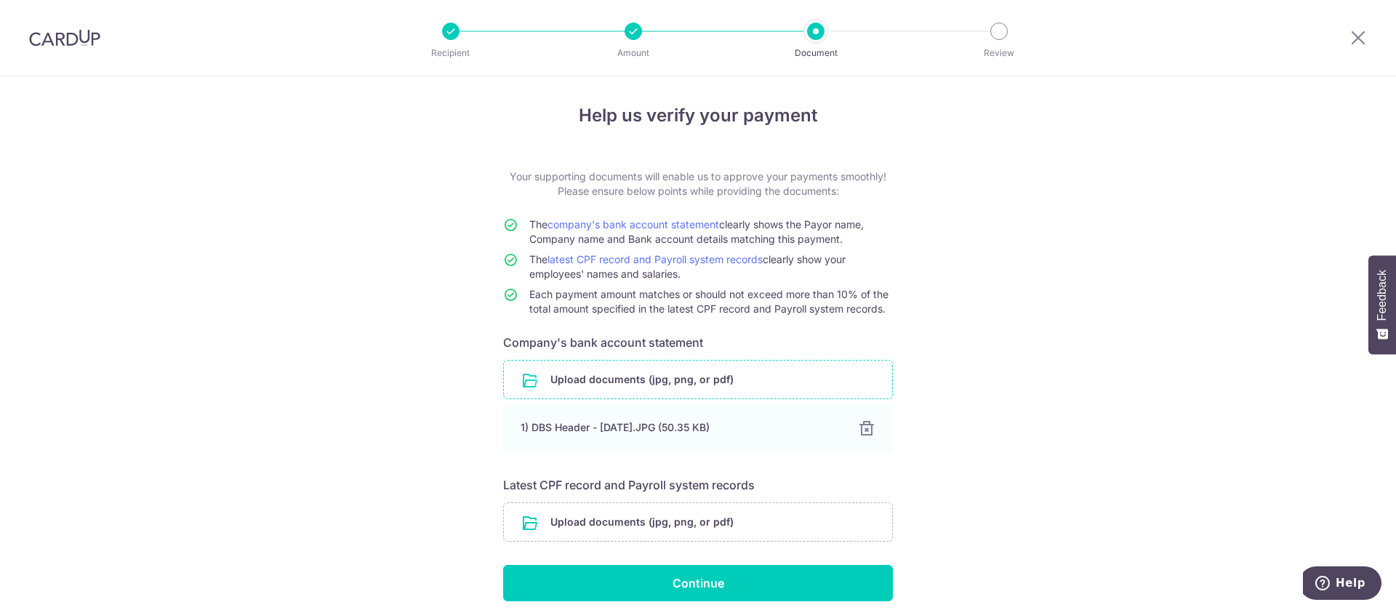
scroll to position [63, 0]
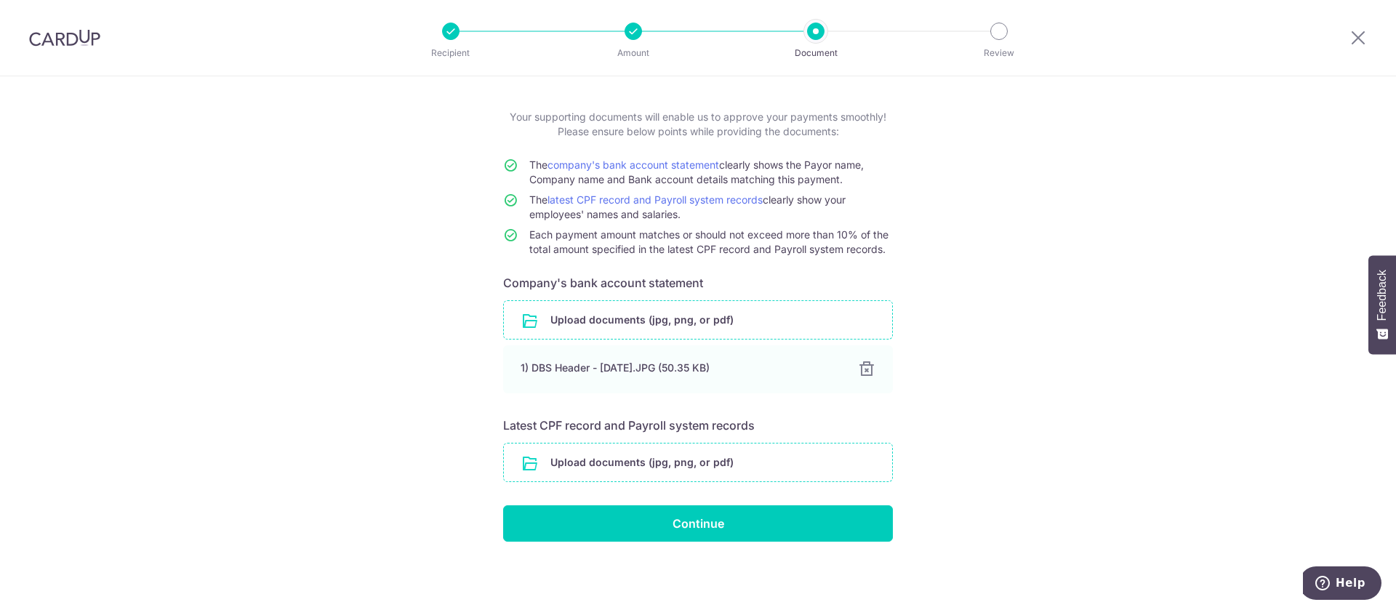
click at [706, 454] on input "file" at bounding box center [698, 463] width 388 height 38
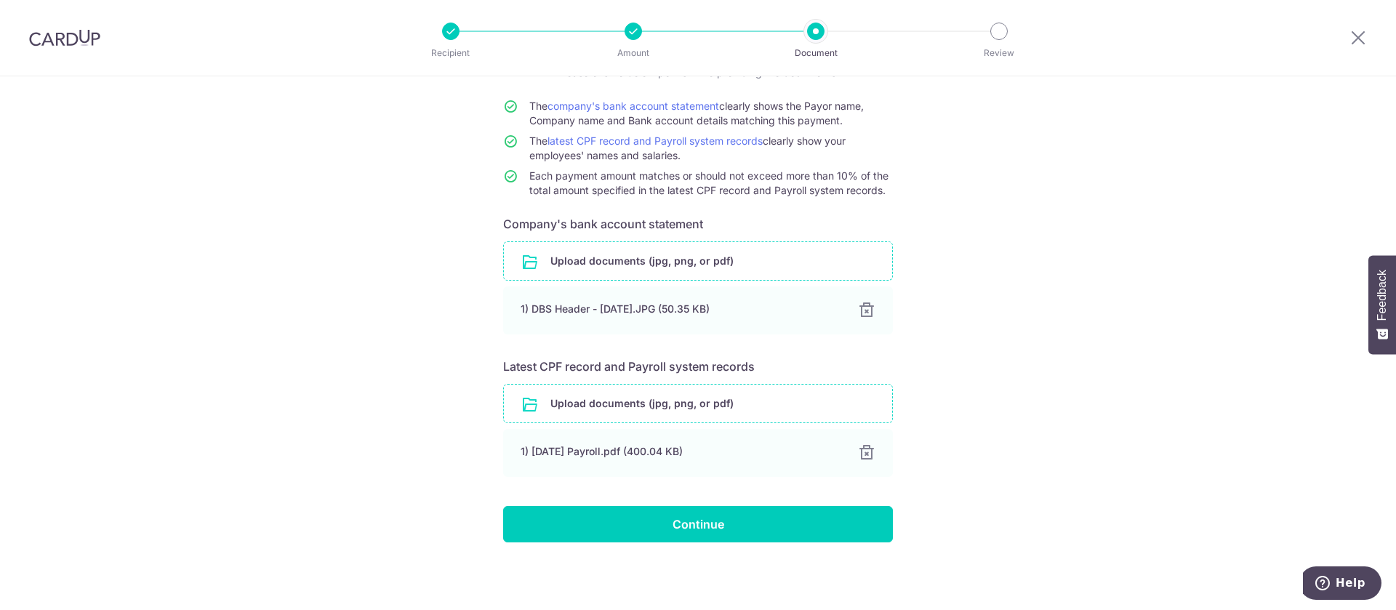
scroll to position [122, 0]
click at [616, 403] on input "file" at bounding box center [698, 403] width 388 height 38
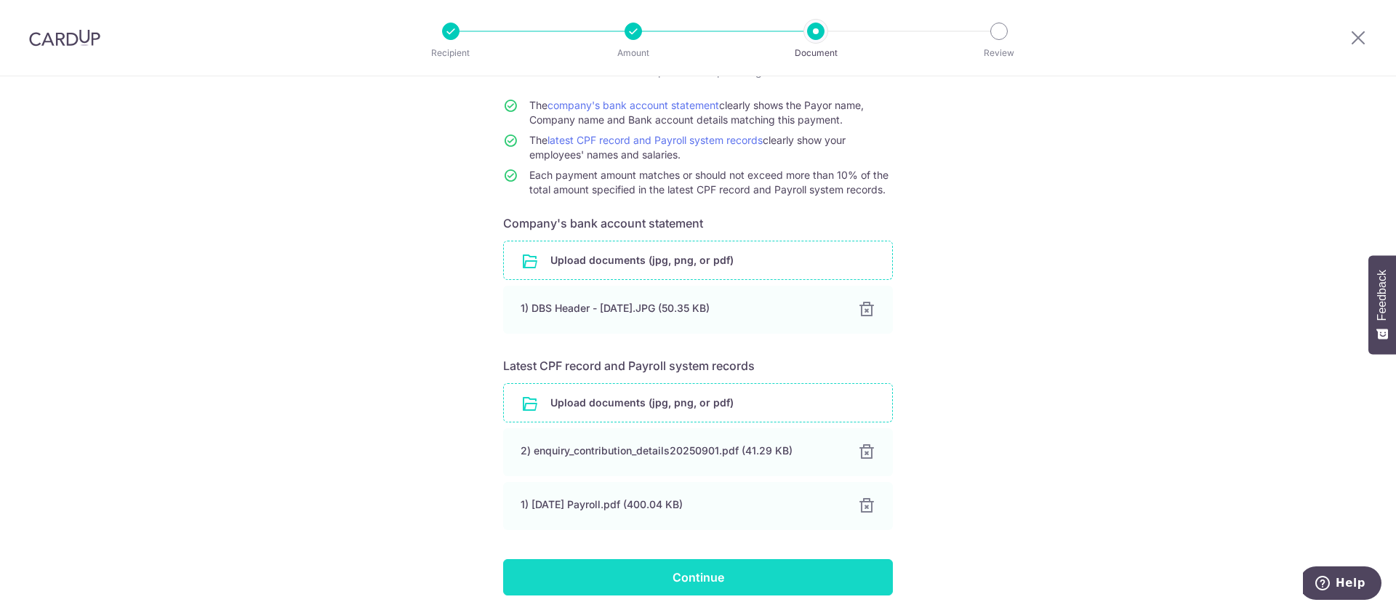
click at [710, 579] on input "Continue" at bounding box center [698, 577] width 390 height 36
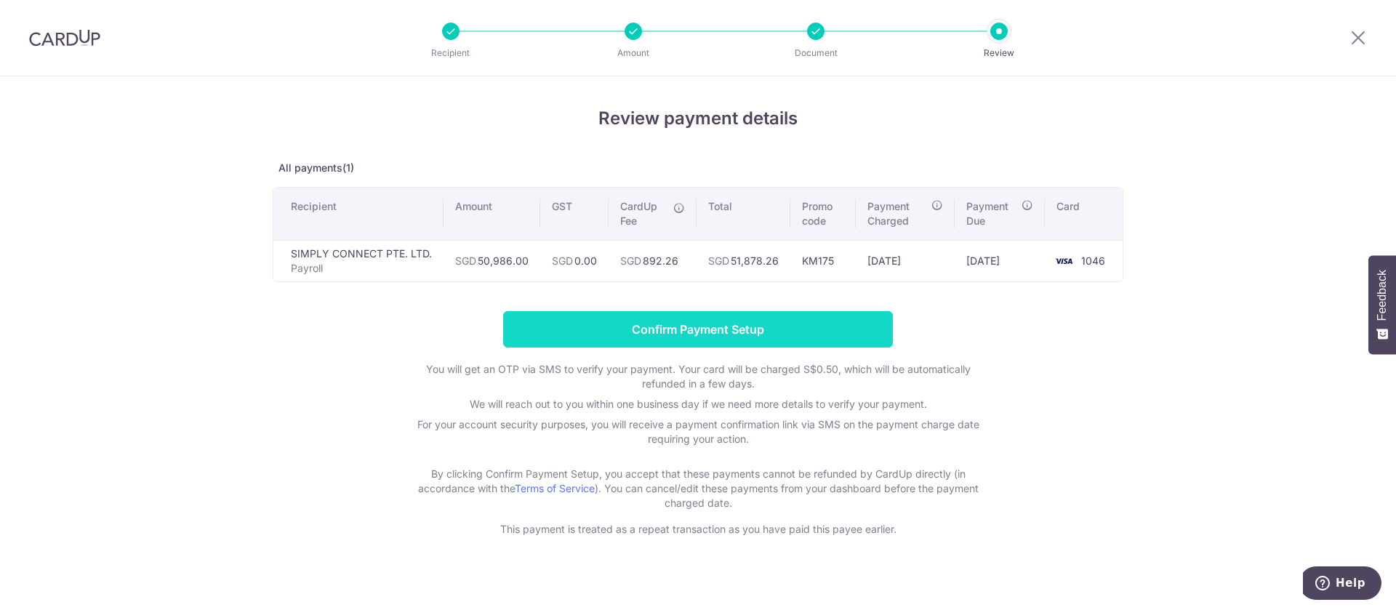
click at [702, 329] on input "Confirm Payment Setup" at bounding box center [698, 329] width 390 height 36
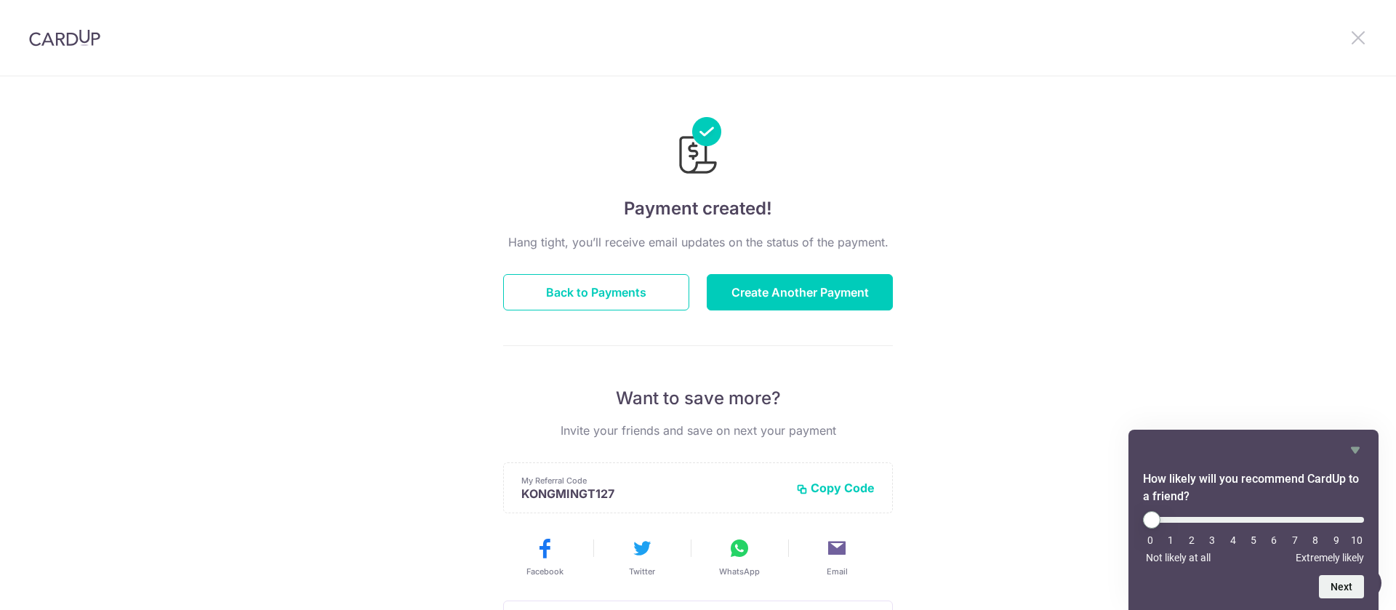
click at [1365, 33] on icon at bounding box center [1358, 37] width 17 height 18
